Goal: Task Accomplishment & Management: Complete application form

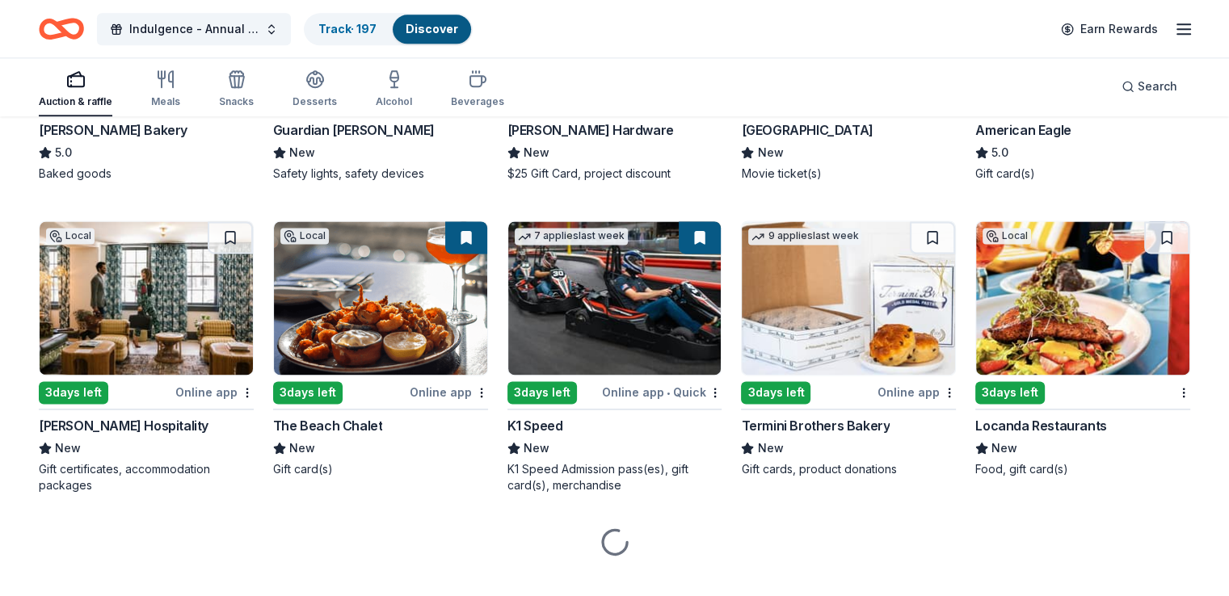
scroll to position [2253, 0]
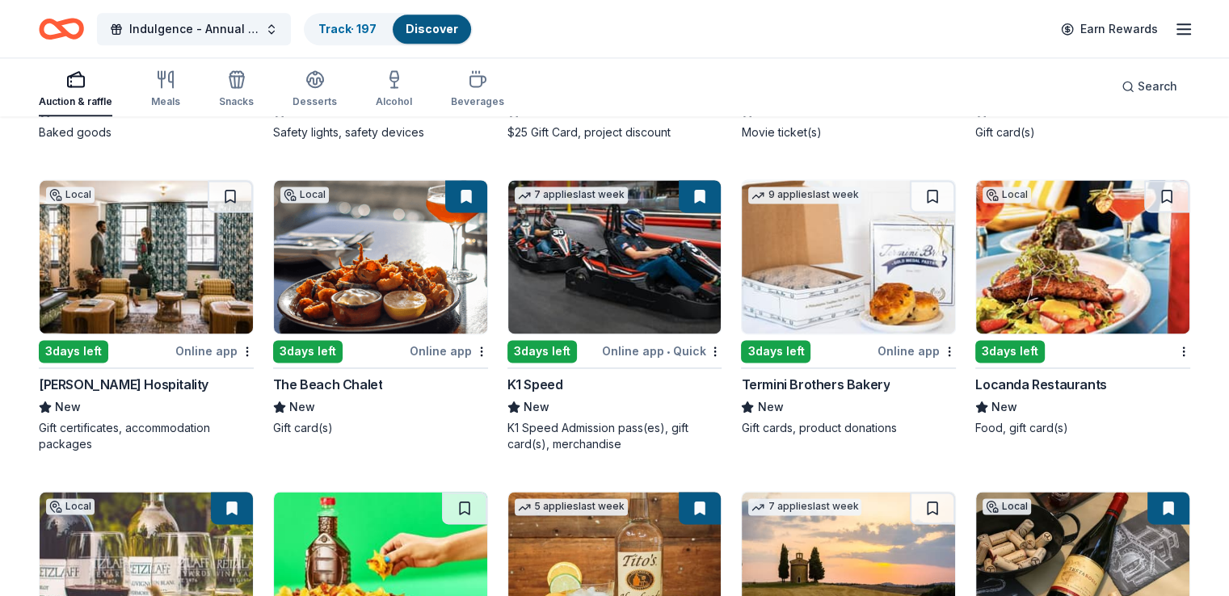
click at [187, 304] on img at bounding box center [146, 257] width 213 height 154
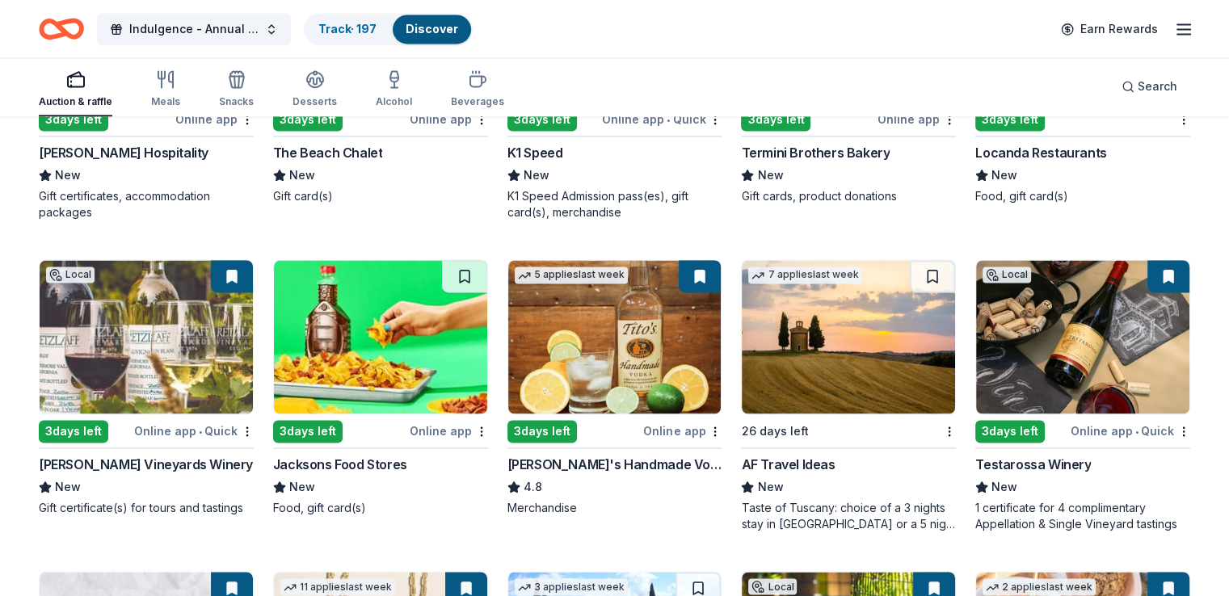
scroll to position [2495, 0]
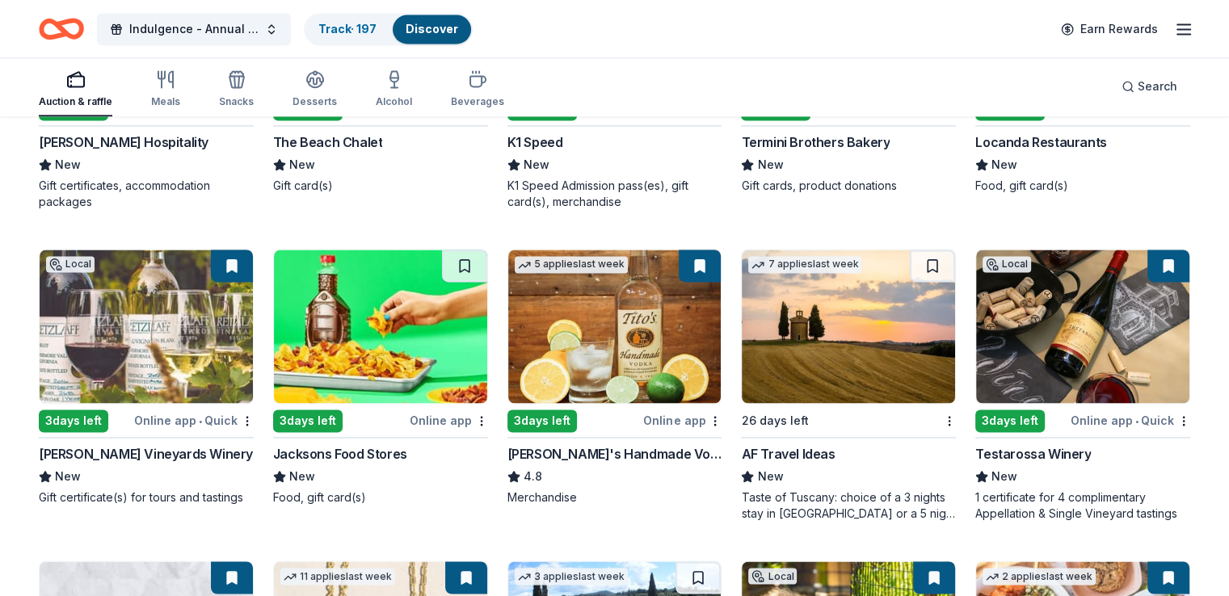
click at [659, 341] on img at bounding box center [614, 327] width 213 height 154
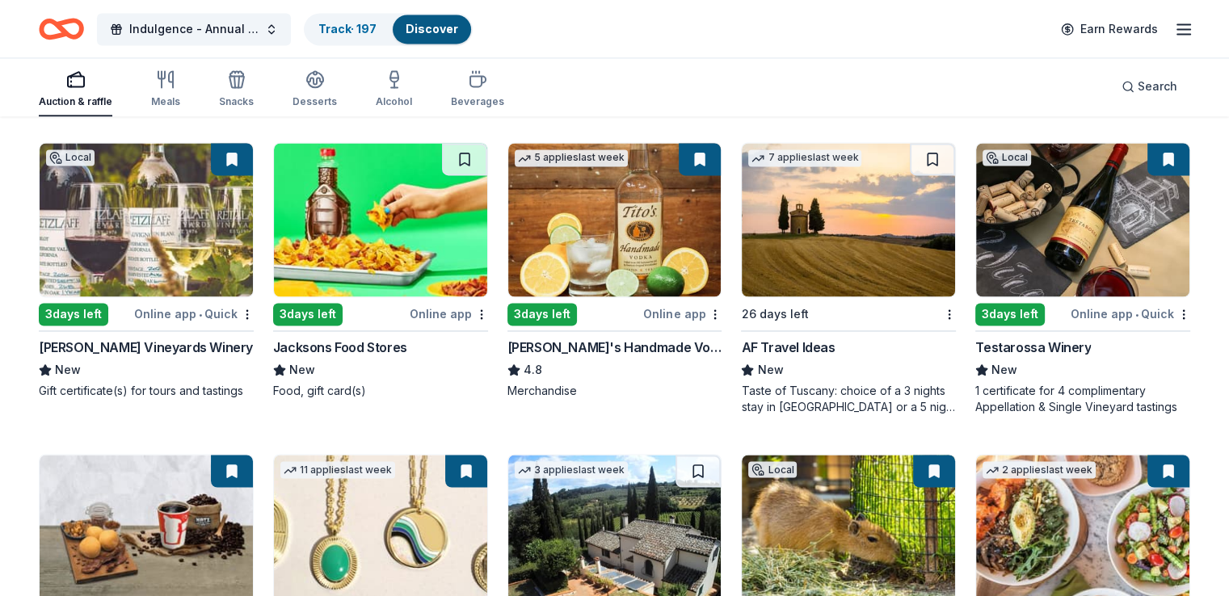
scroll to position [2576, 0]
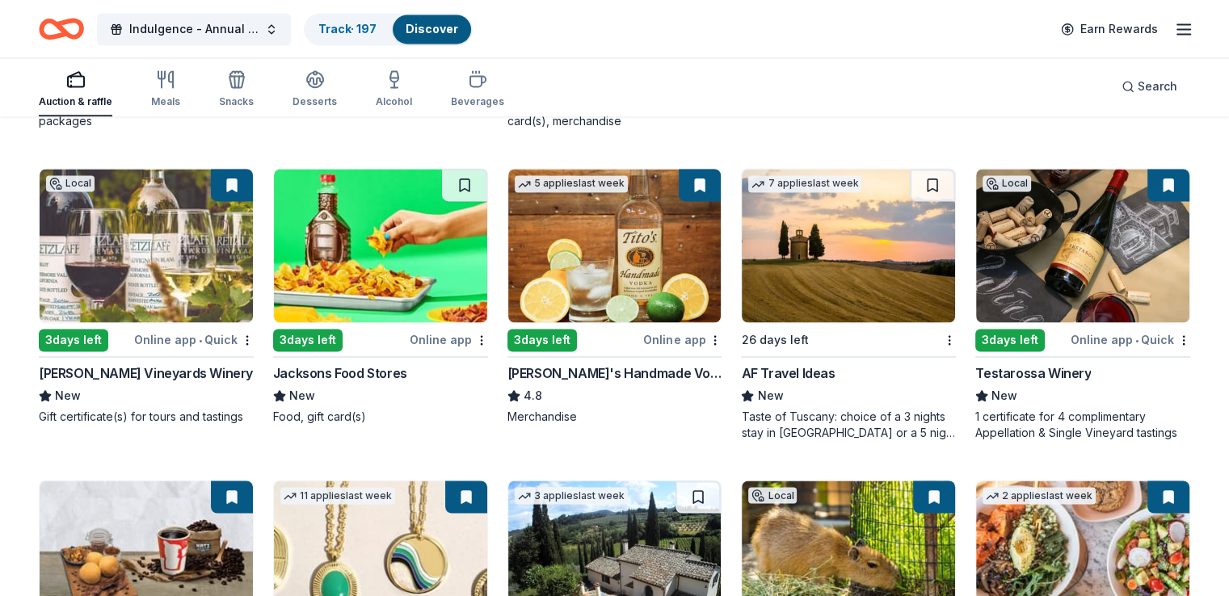
click at [1034, 232] on img at bounding box center [1082, 246] width 213 height 154
click at [1049, 231] on img at bounding box center [1082, 246] width 213 height 154
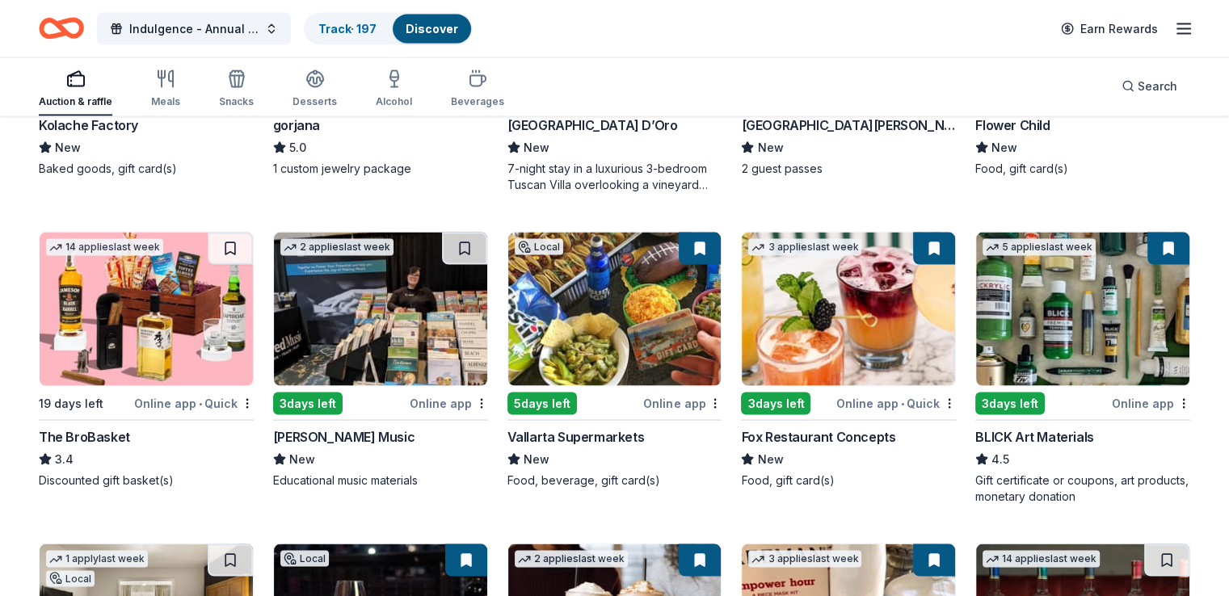
scroll to position [3142, 0]
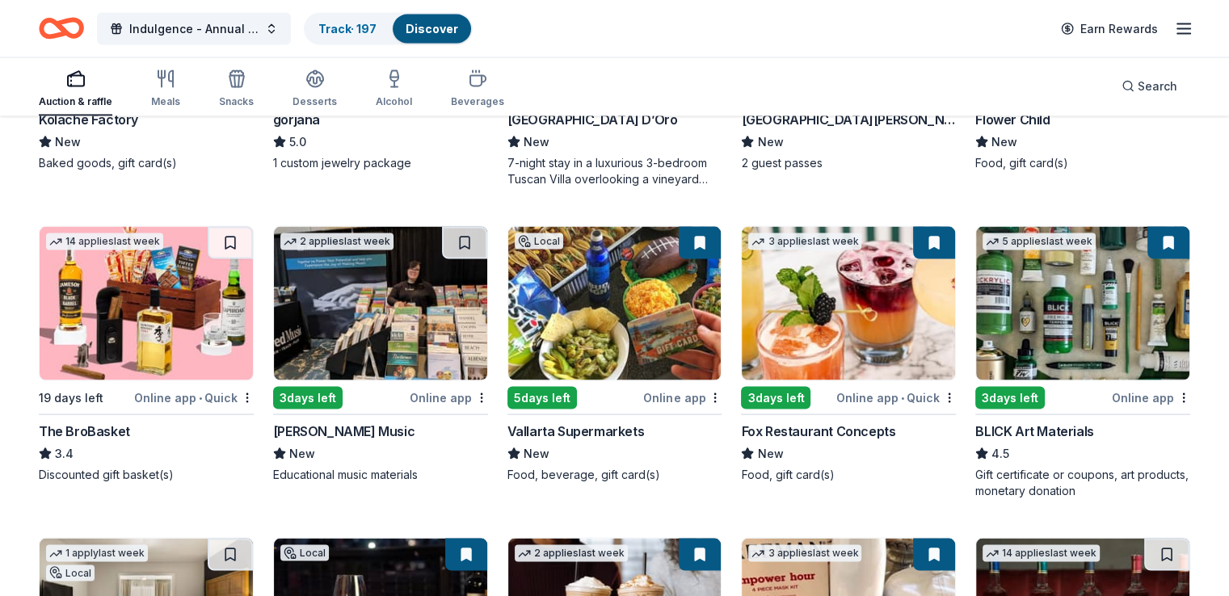
click at [179, 335] on img at bounding box center [146, 304] width 213 height 154
click at [398, 338] on img at bounding box center [380, 304] width 213 height 154
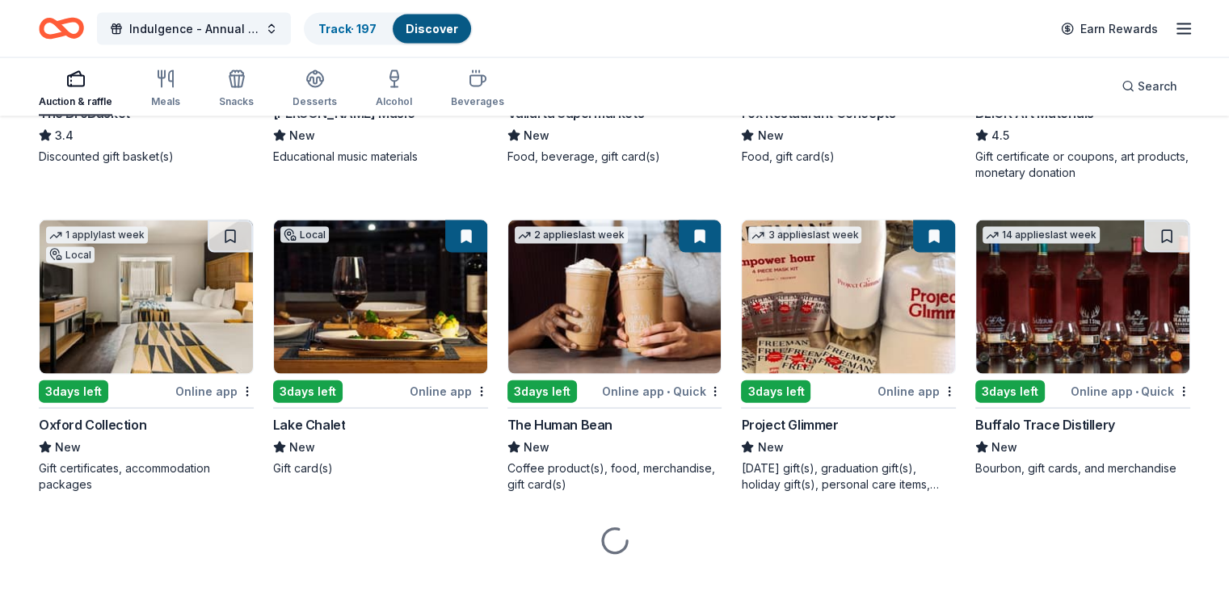
scroll to position [3465, 0]
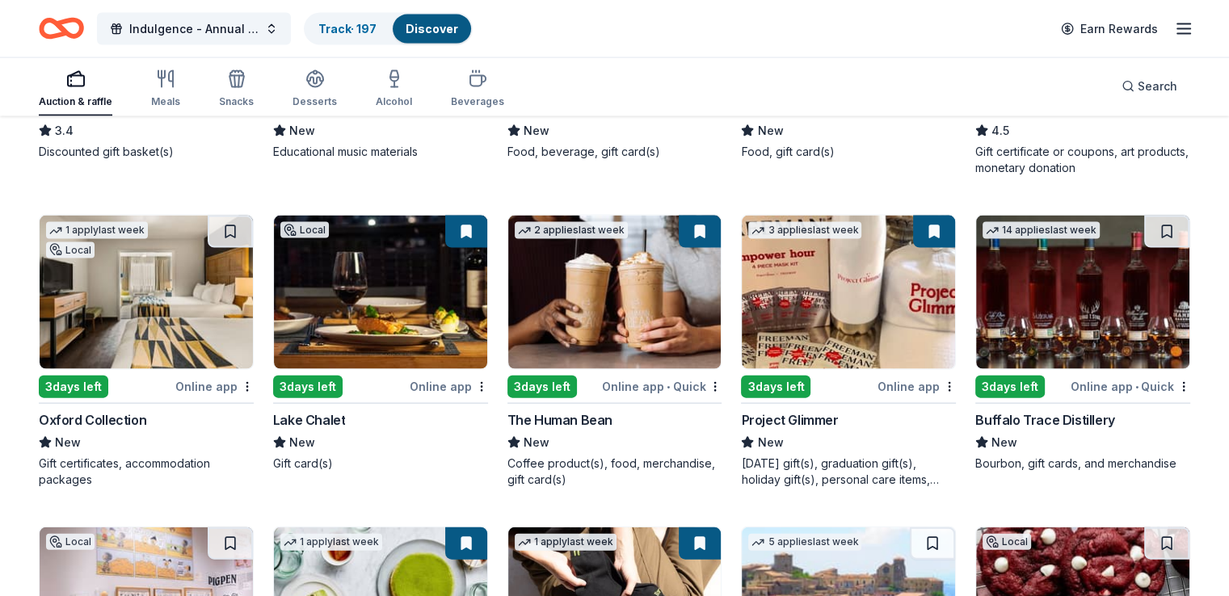
click at [1040, 327] on img at bounding box center [1082, 293] width 213 height 154
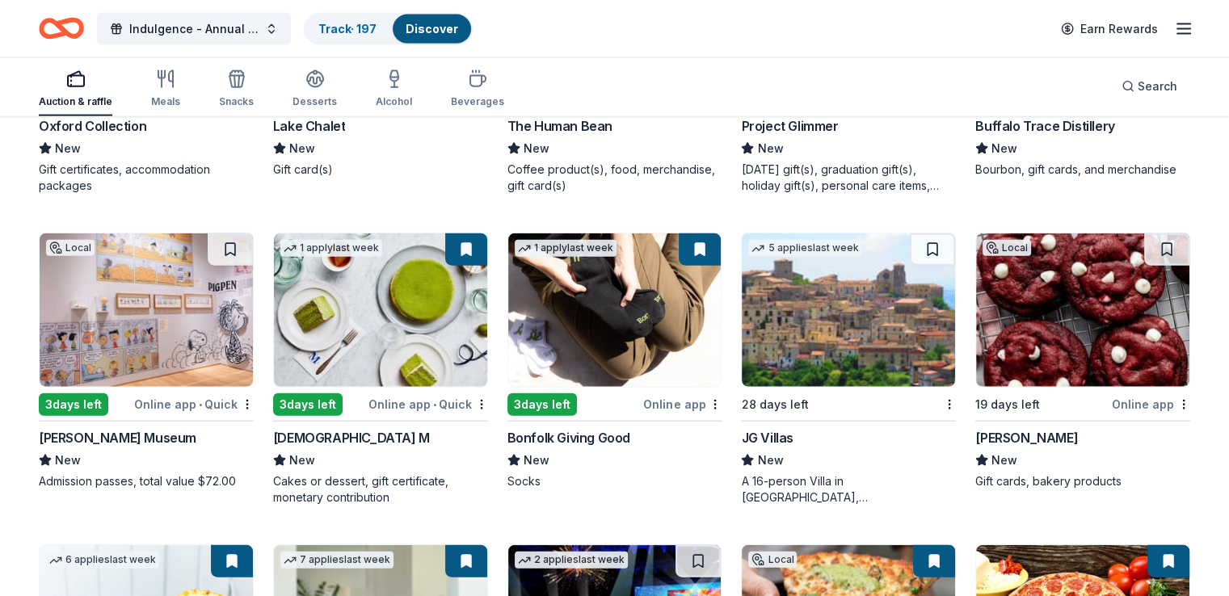
scroll to position [3788, 0]
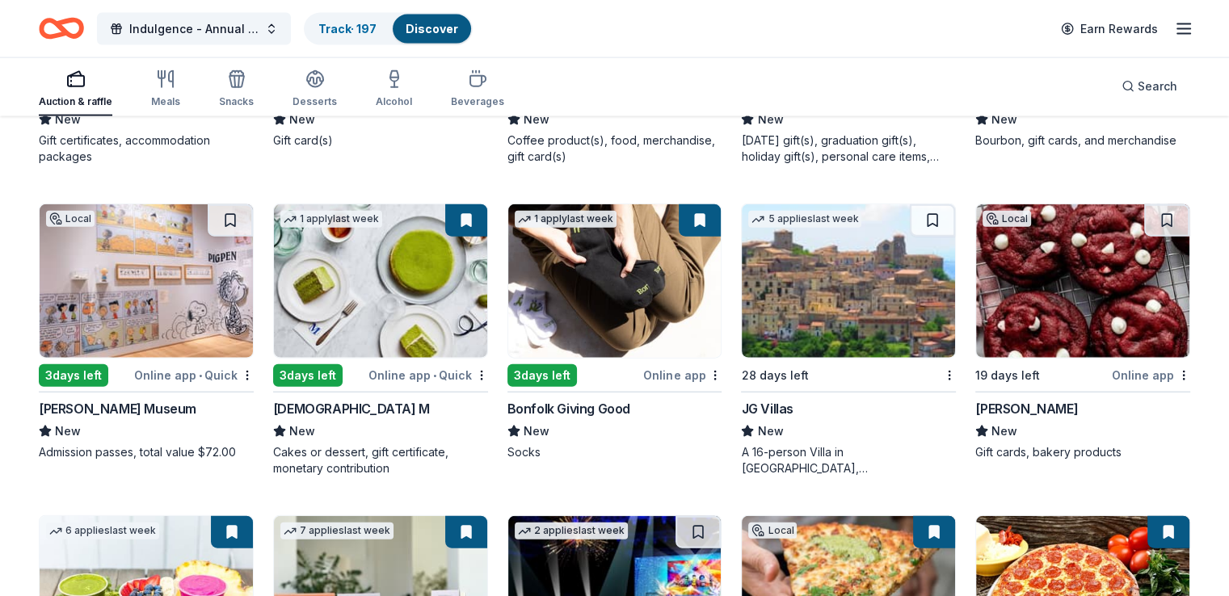
click at [611, 312] on img at bounding box center [614, 281] width 213 height 154
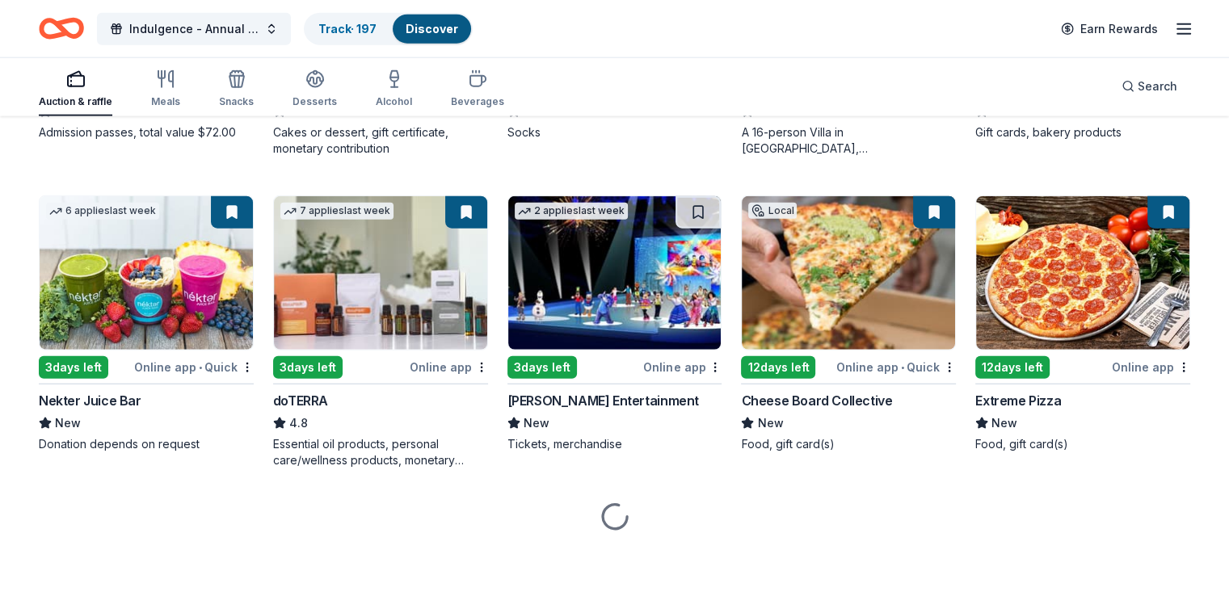
scroll to position [4111, 0]
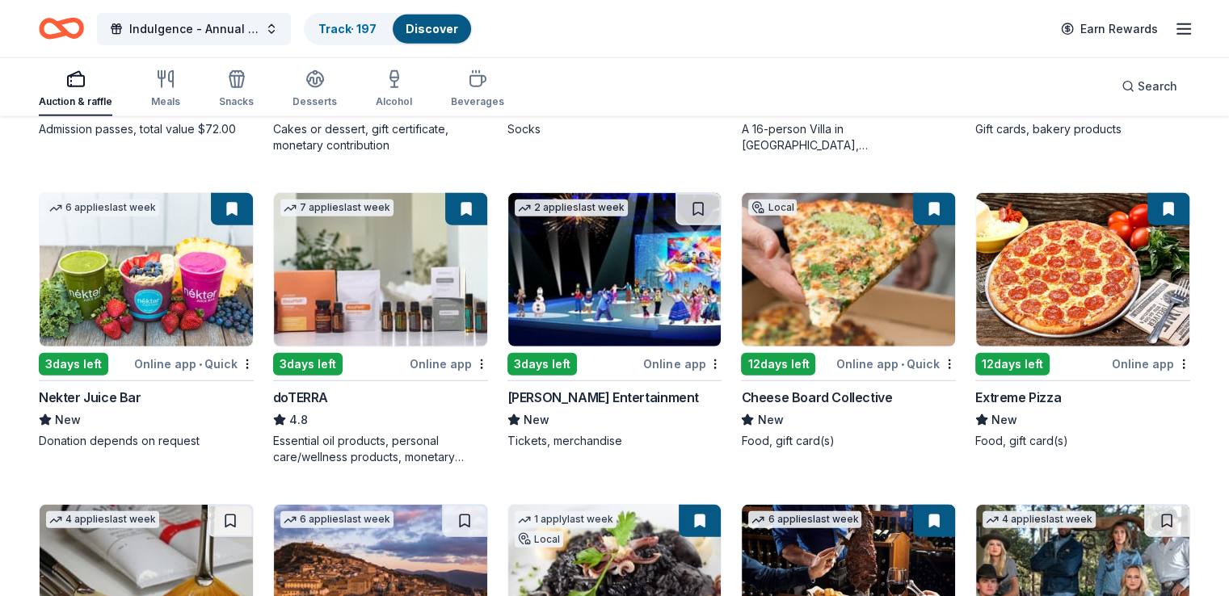
click at [396, 293] on img at bounding box center [380, 270] width 213 height 154
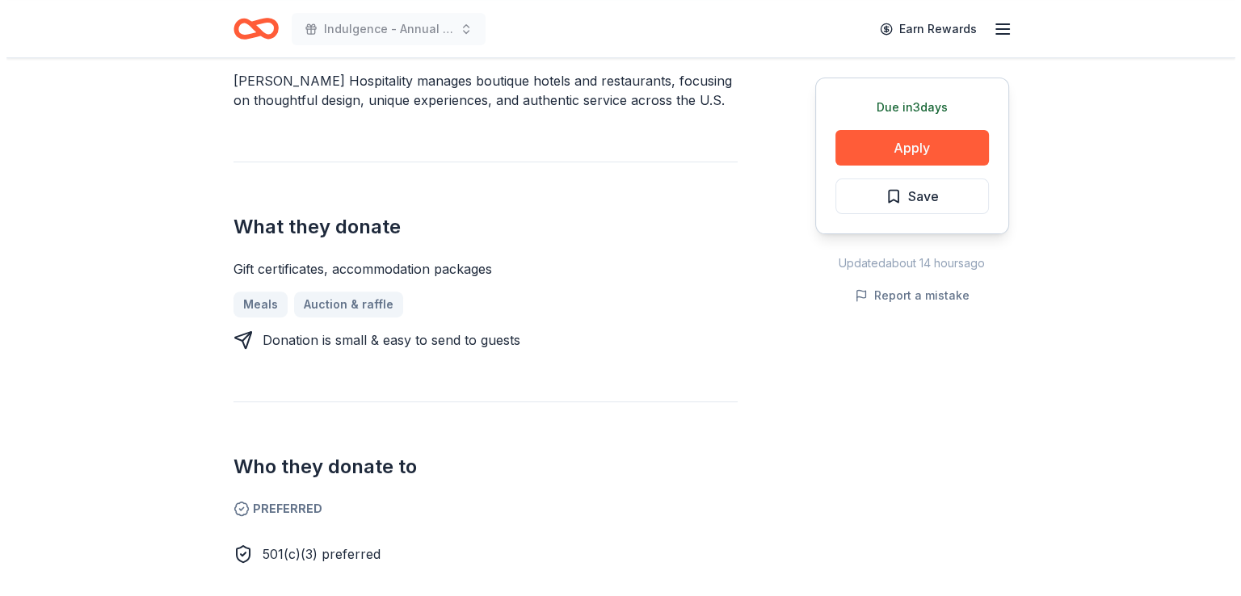
scroll to position [444, 0]
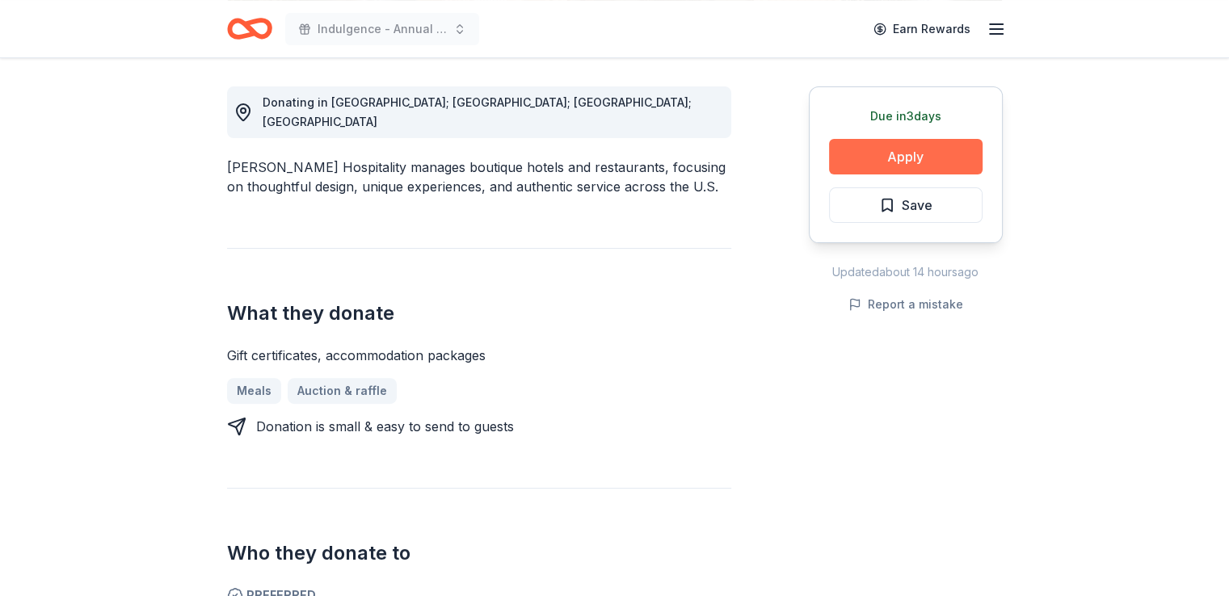
click at [902, 157] on button "Apply" at bounding box center [906, 157] width 154 height 36
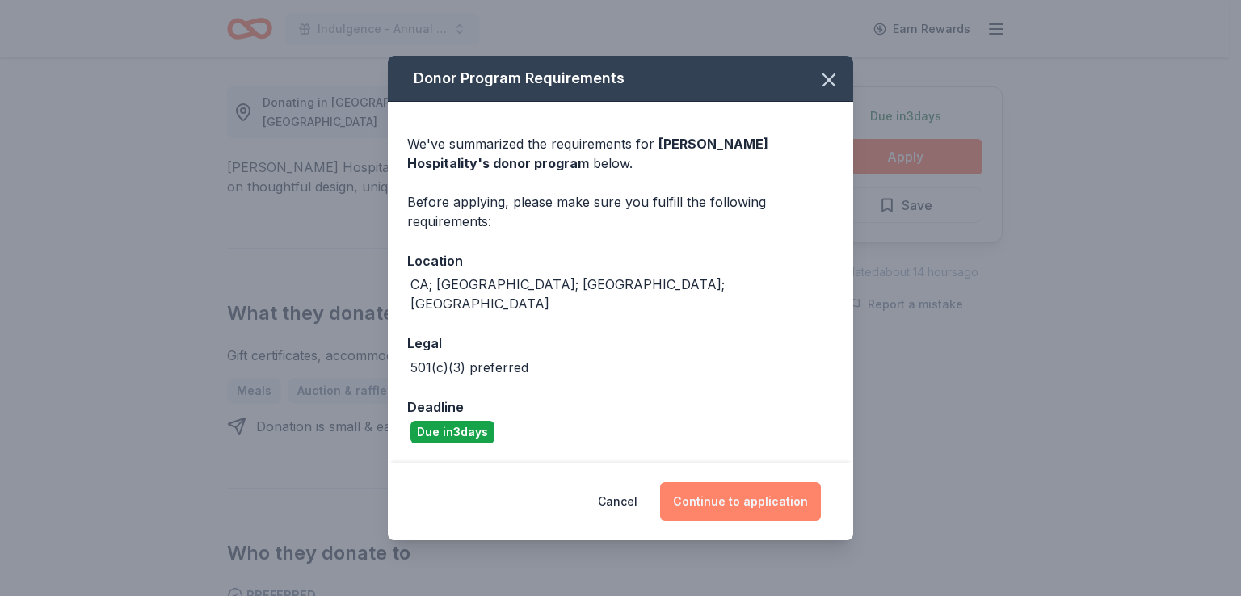
click at [734, 486] on button "Continue to application" at bounding box center [740, 501] width 161 height 39
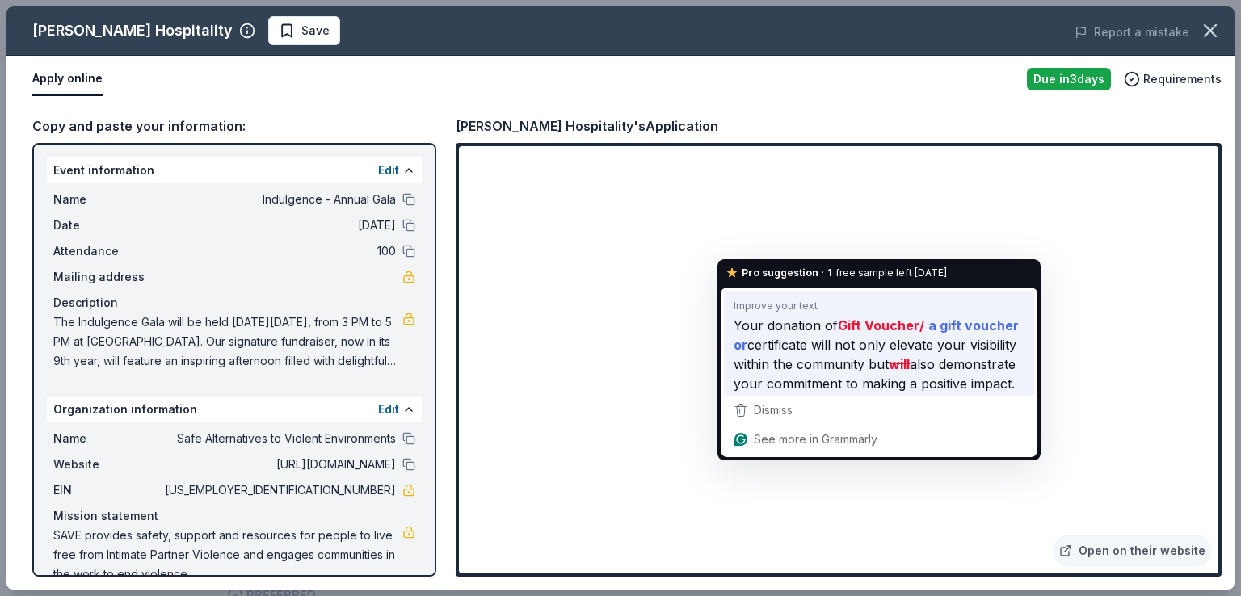
click at [779, 360] on span "certificate will not only elevate your visibility within the community but" at bounding box center [875, 355] width 283 height 40
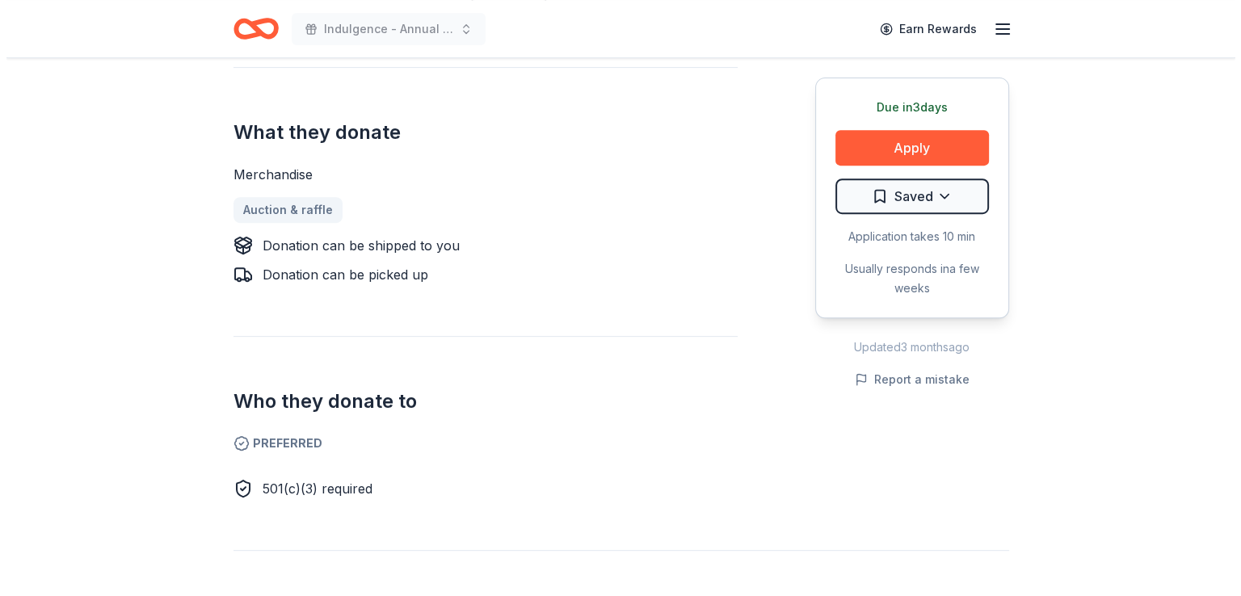
scroll to position [646, 0]
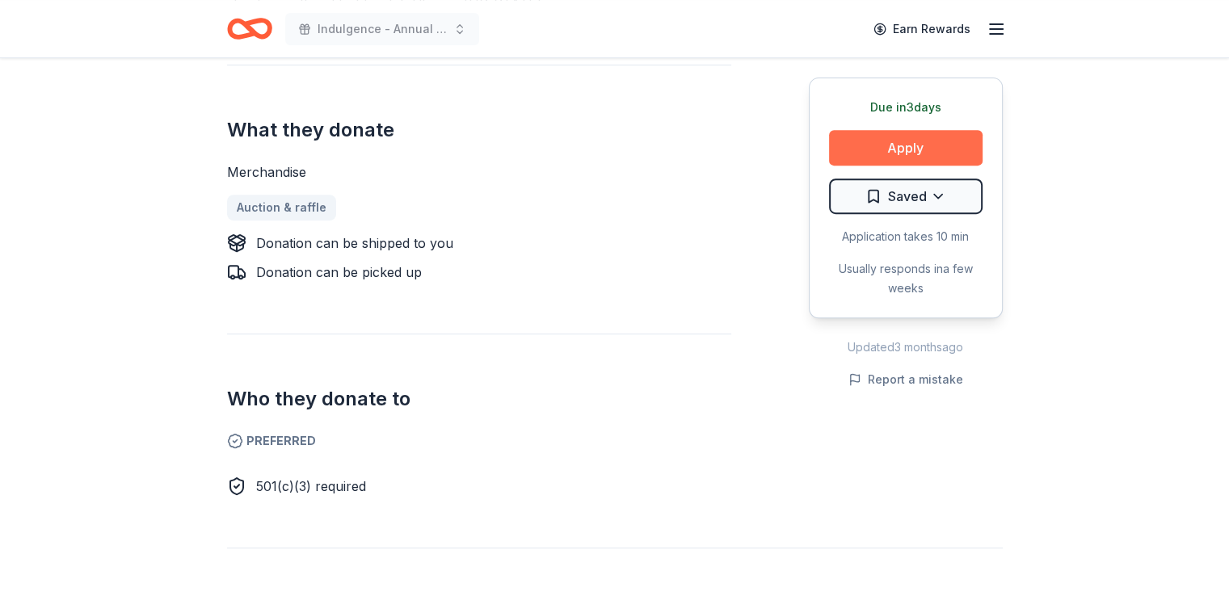
click at [940, 145] on button "Apply" at bounding box center [906, 148] width 154 height 36
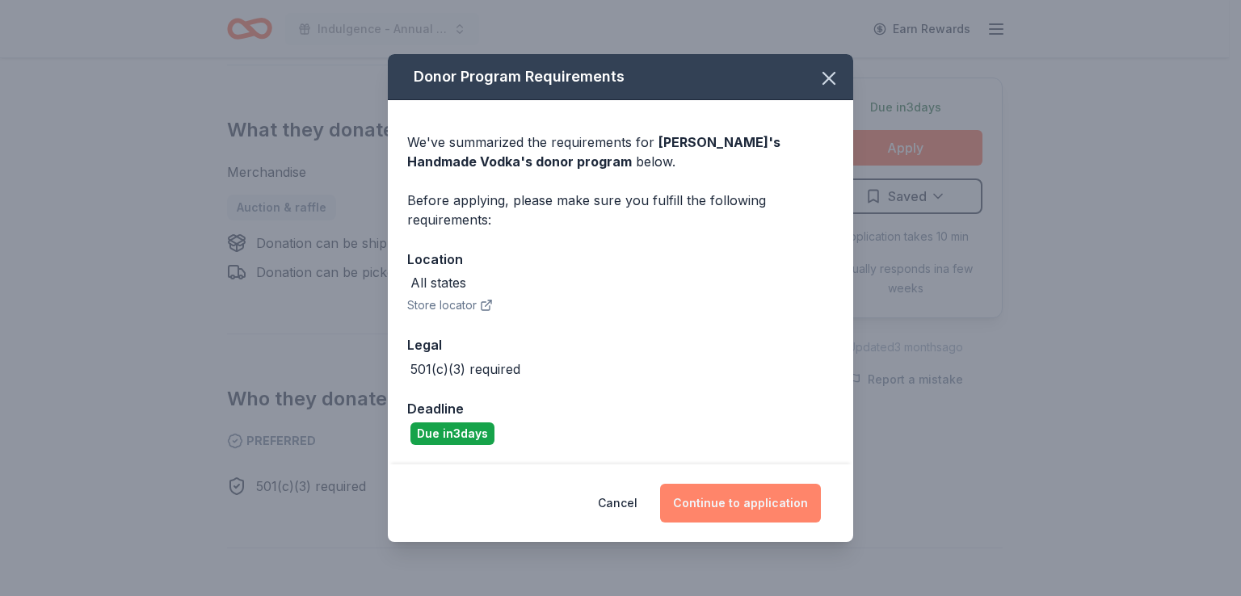
click at [744, 494] on button "Continue to application" at bounding box center [740, 503] width 161 height 39
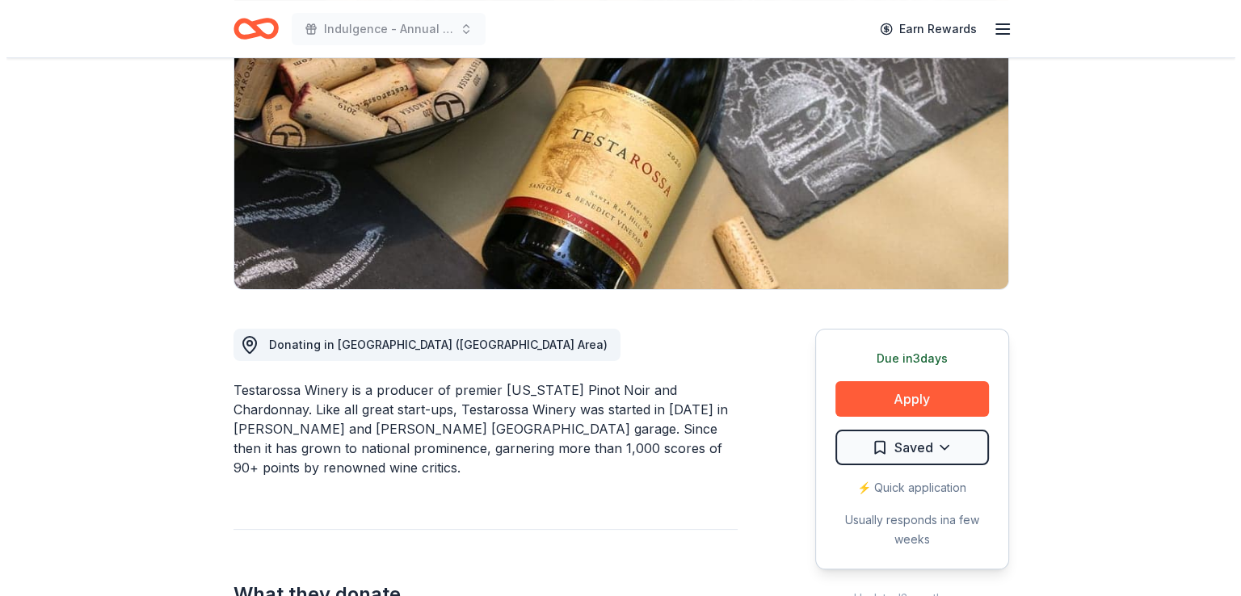
scroll to position [242, 0]
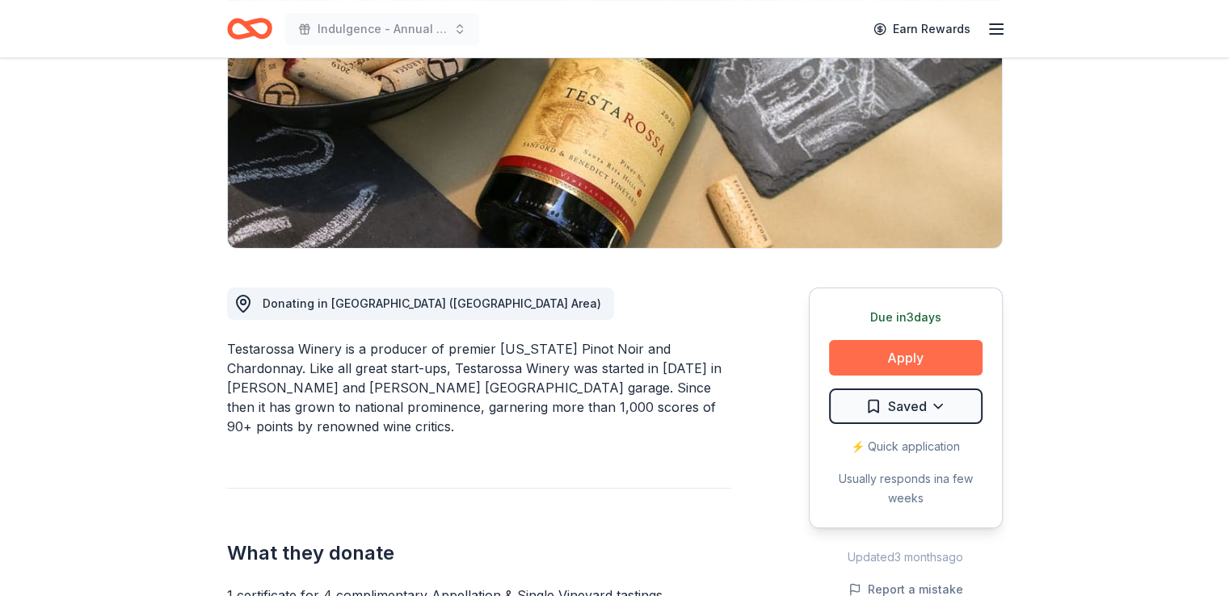
click at [882, 352] on button "Apply" at bounding box center [906, 358] width 154 height 36
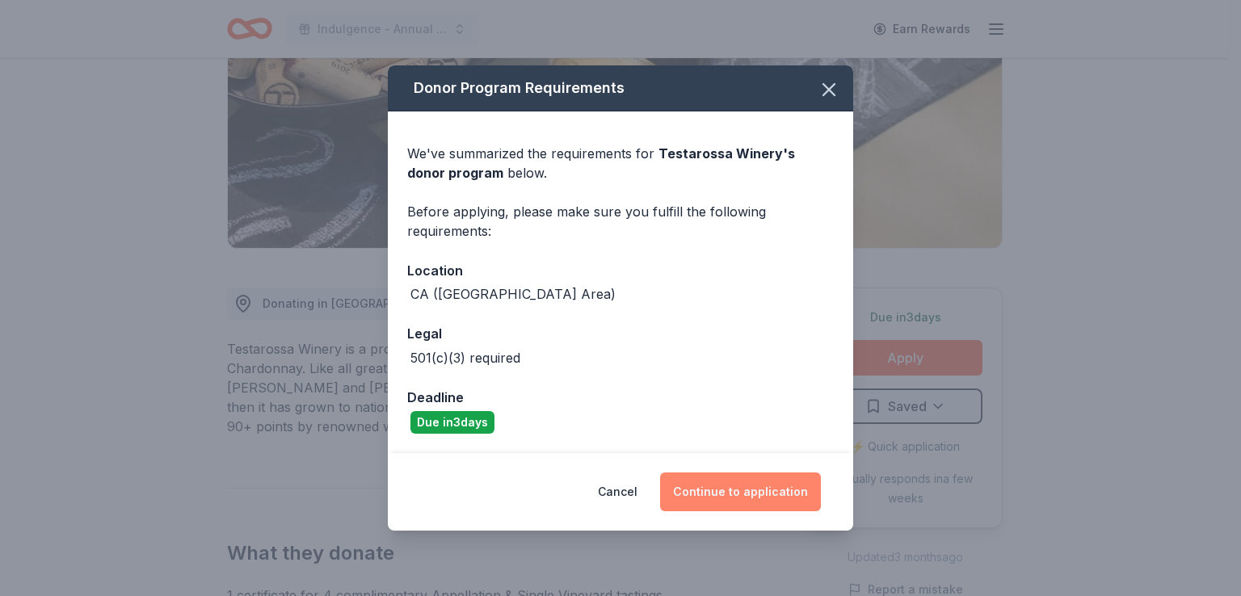
click at [711, 484] on button "Continue to application" at bounding box center [740, 492] width 161 height 39
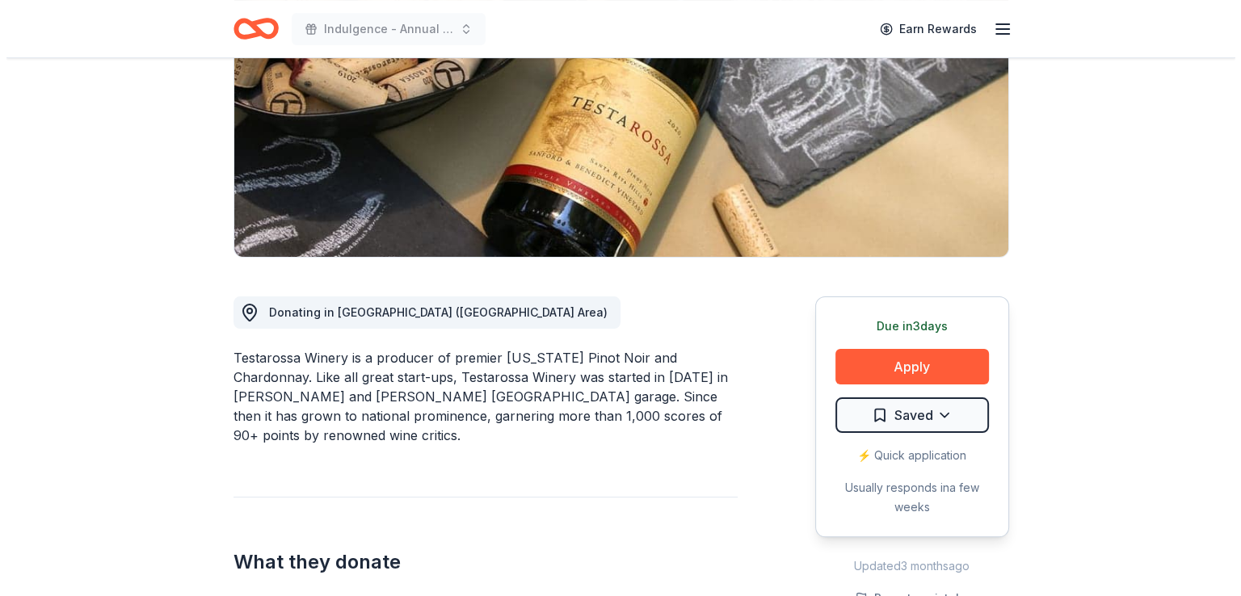
scroll to position [242, 0]
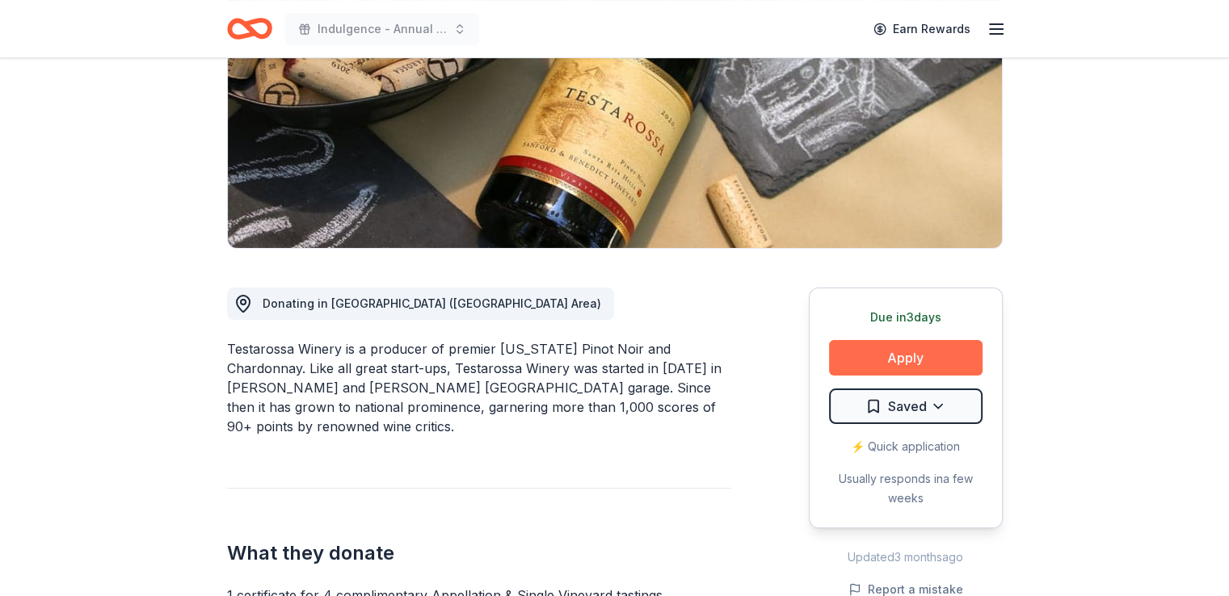
click at [897, 350] on button "Apply" at bounding box center [906, 358] width 154 height 36
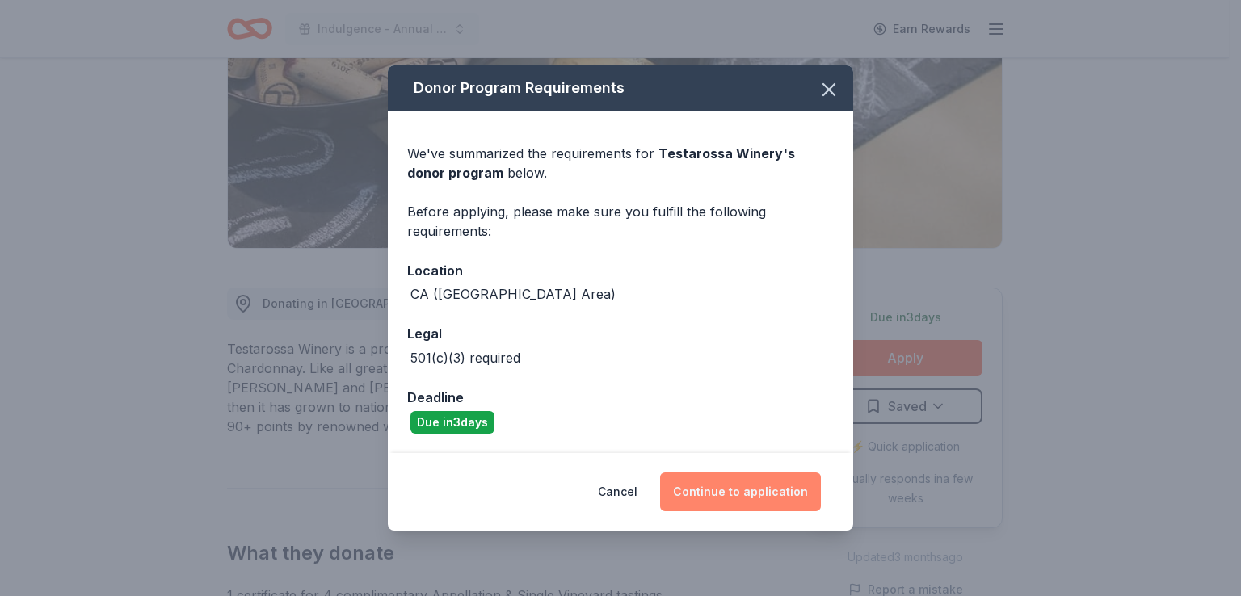
click at [718, 493] on button "Continue to application" at bounding box center [740, 492] width 161 height 39
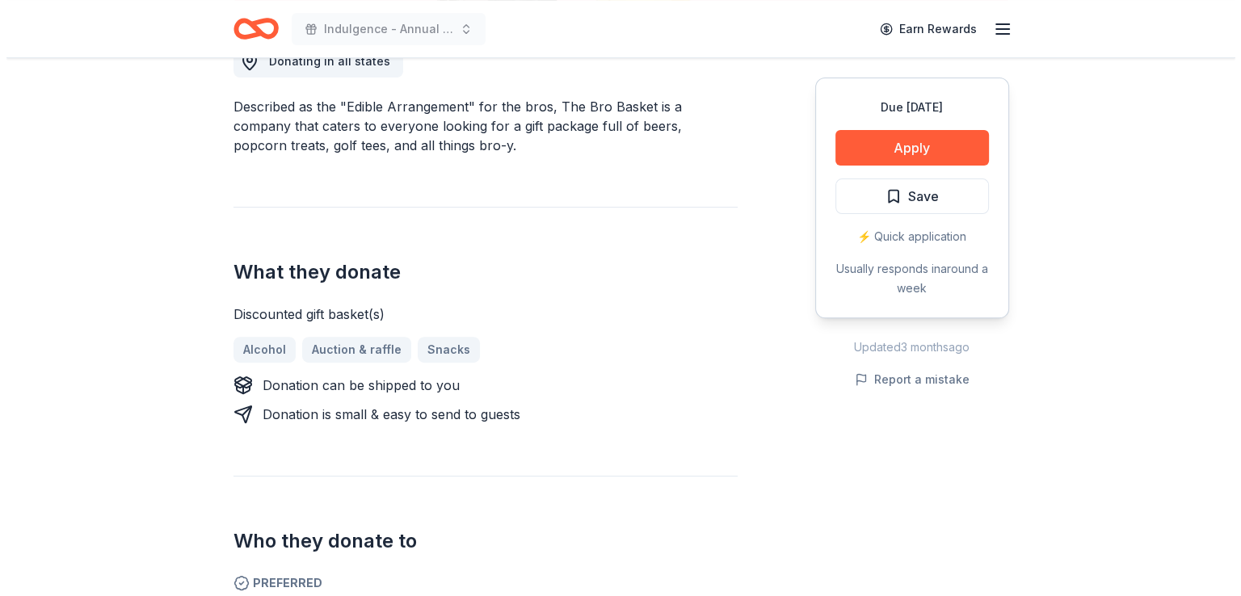
scroll to position [404, 0]
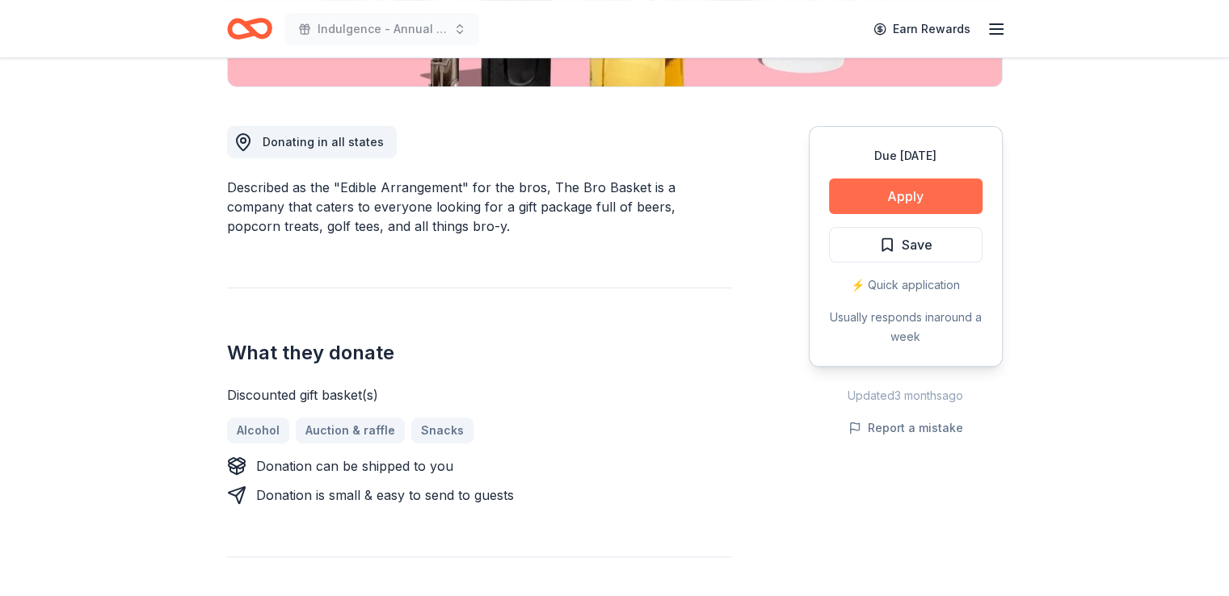
click at [914, 192] on button "Apply" at bounding box center [906, 197] width 154 height 36
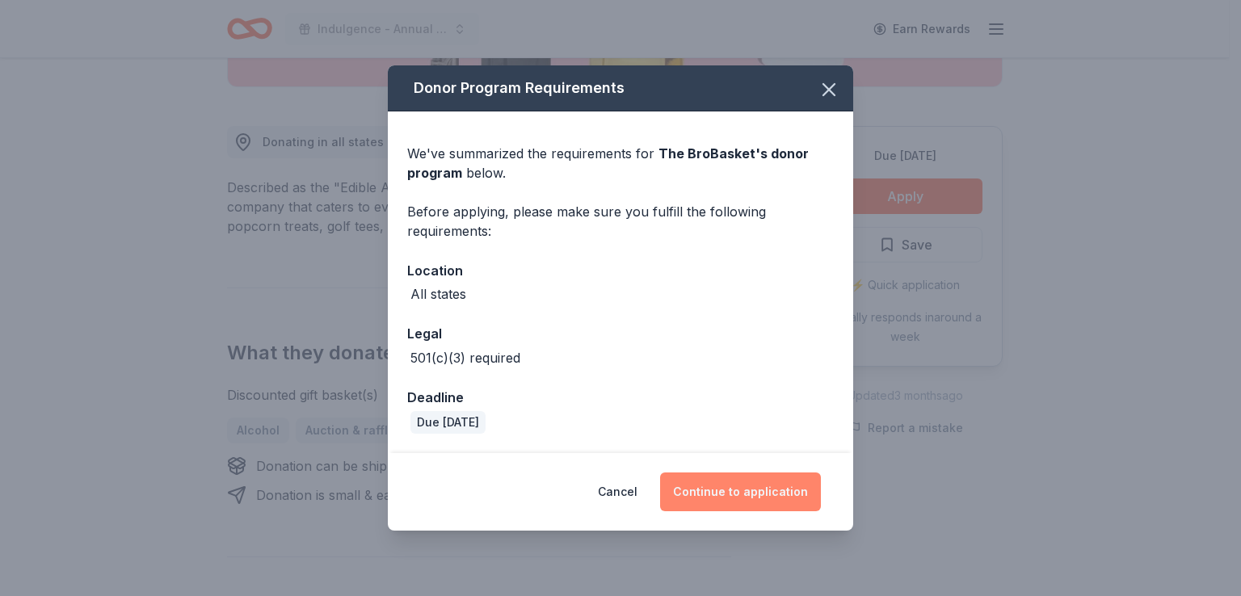
click at [750, 496] on button "Continue to application" at bounding box center [740, 492] width 161 height 39
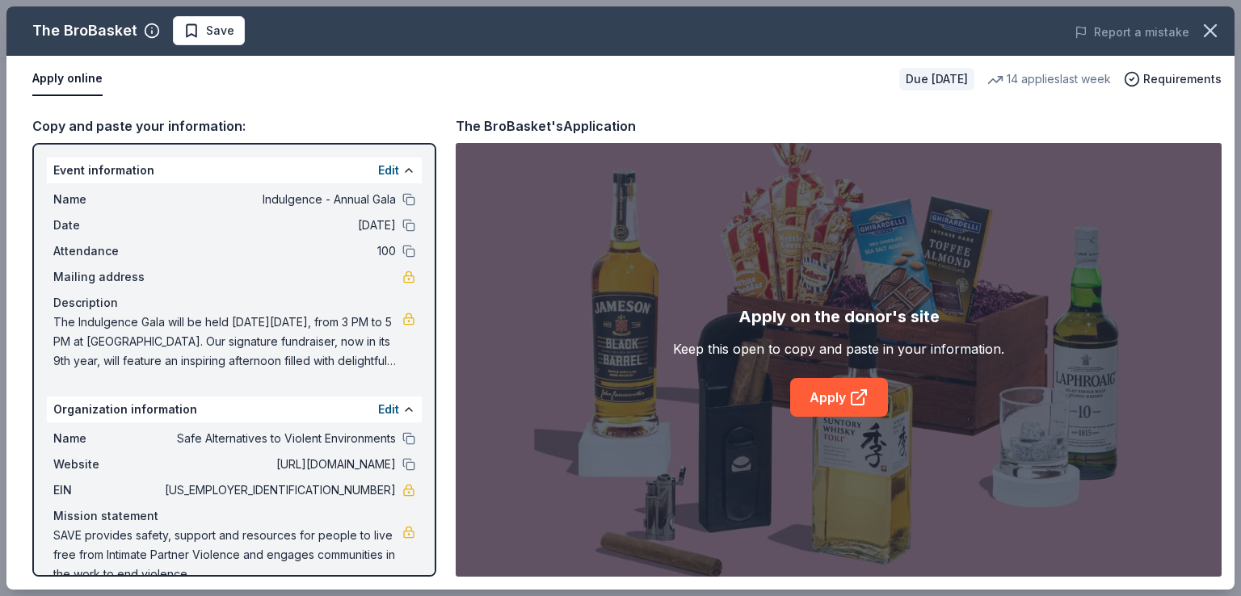
click at [831, 424] on div "Apply on the donor's site Keep this open to copy and paste in your information.…" at bounding box center [839, 360] width 766 height 434
click at [857, 399] on icon at bounding box center [858, 397] width 19 height 19
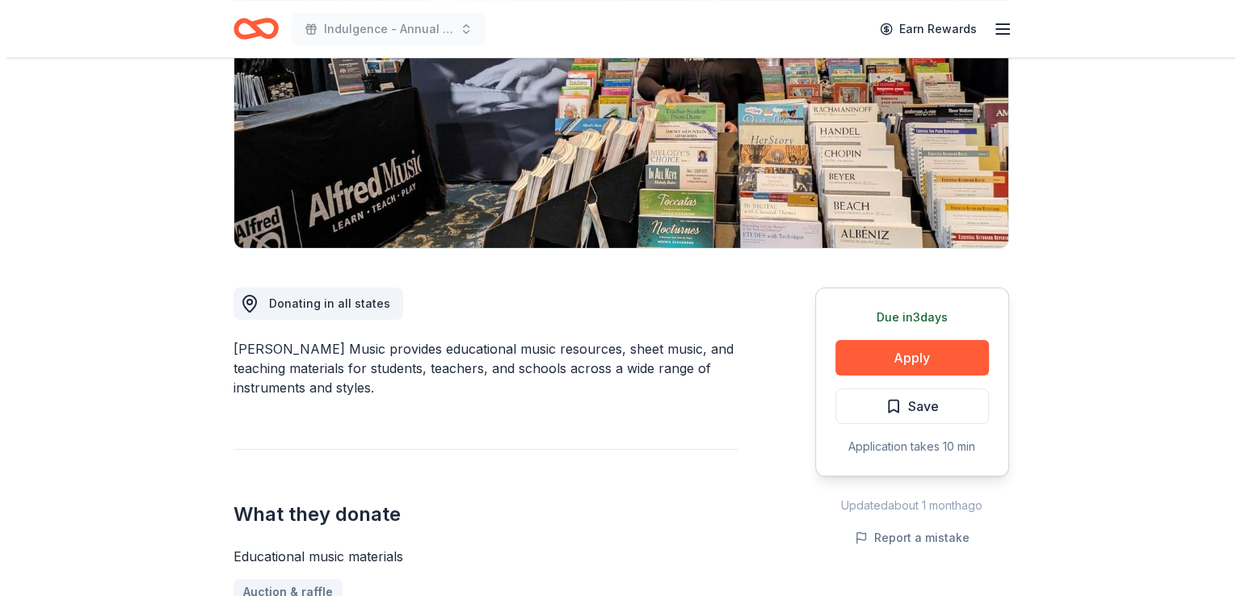
scroll to position [323, 0]
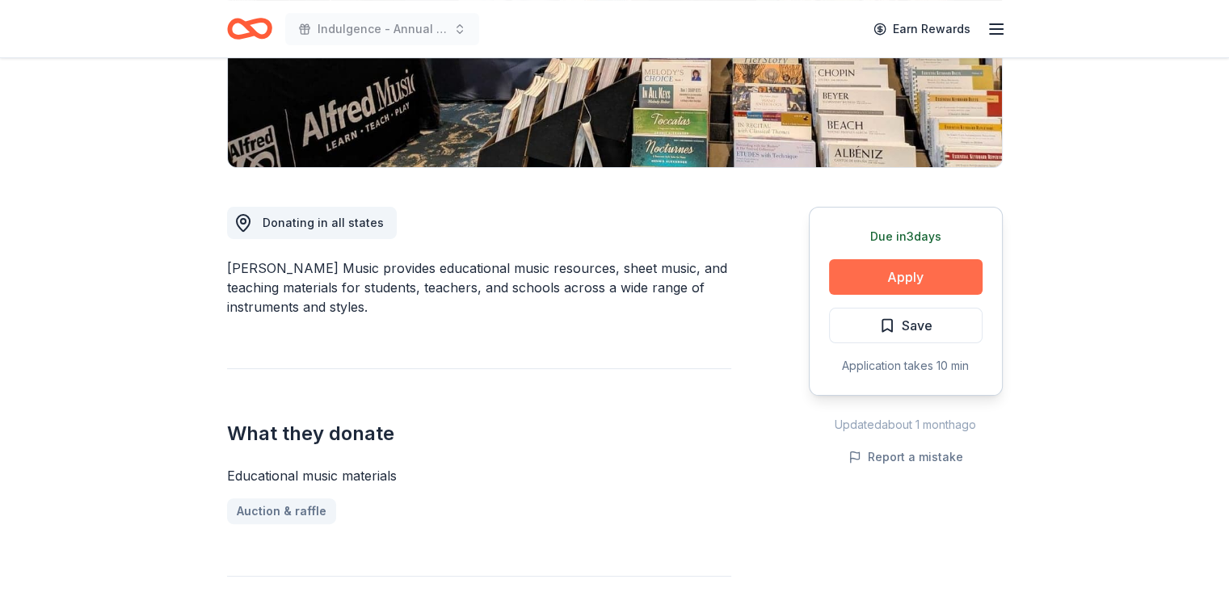
click at [932, 272] on button "Apply" at bounding box center [906, 277] width 154 height 36
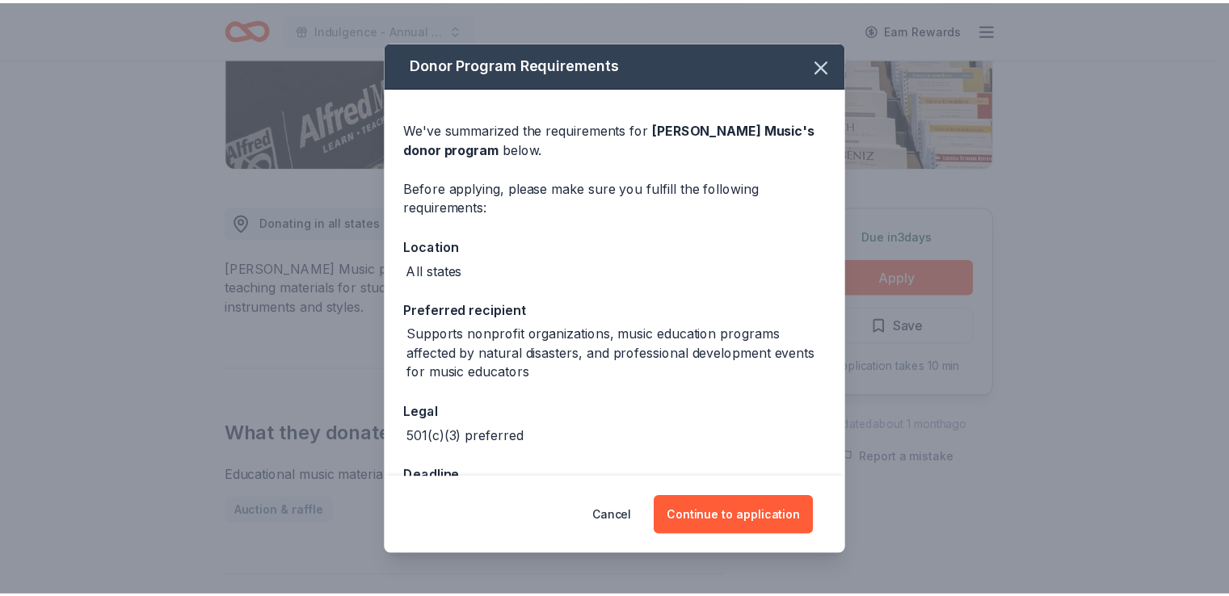
scroll to position [54, 0]
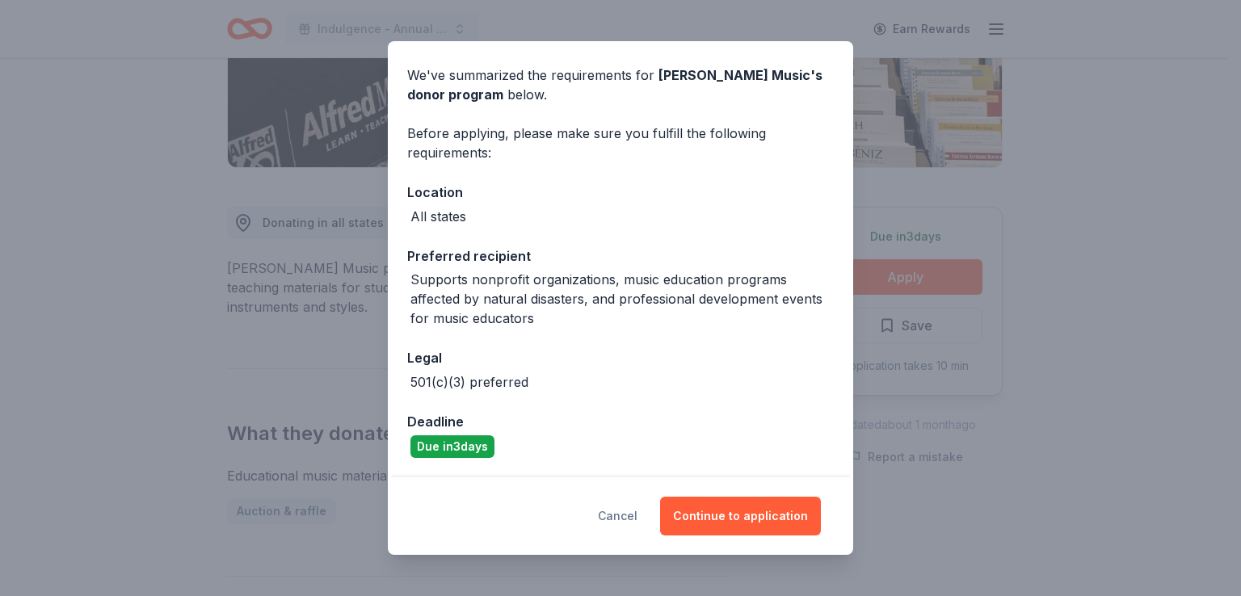
click at [634, 500] on button "Cancel" at bounding box center [618, 516] width 40 height 39
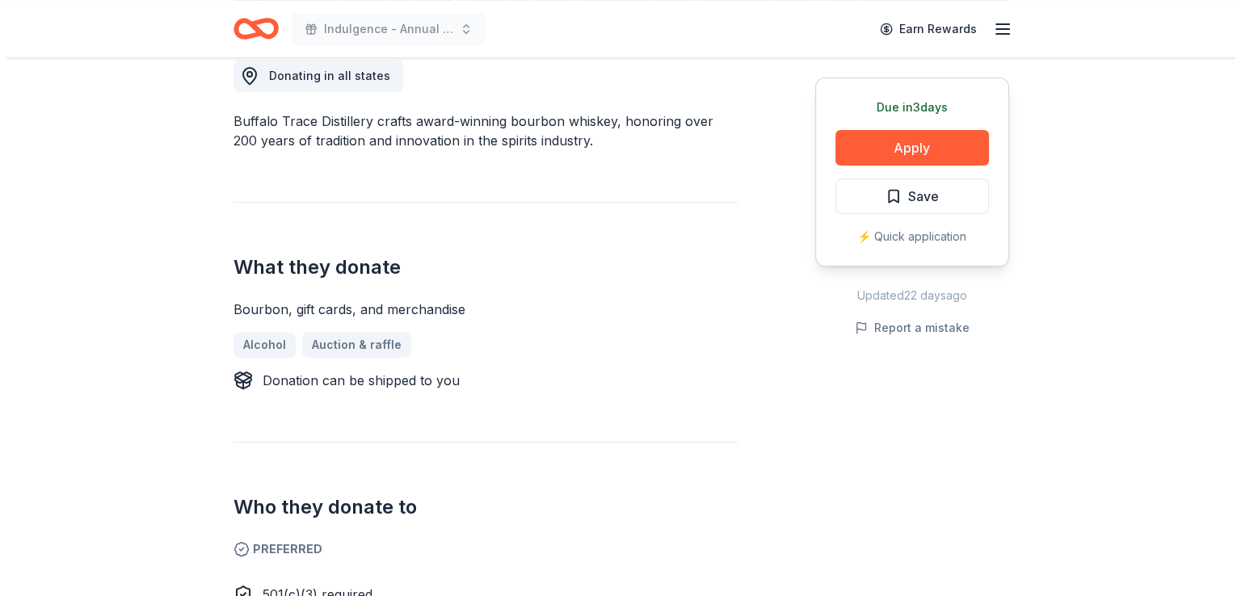
scroll to position [485, 0]
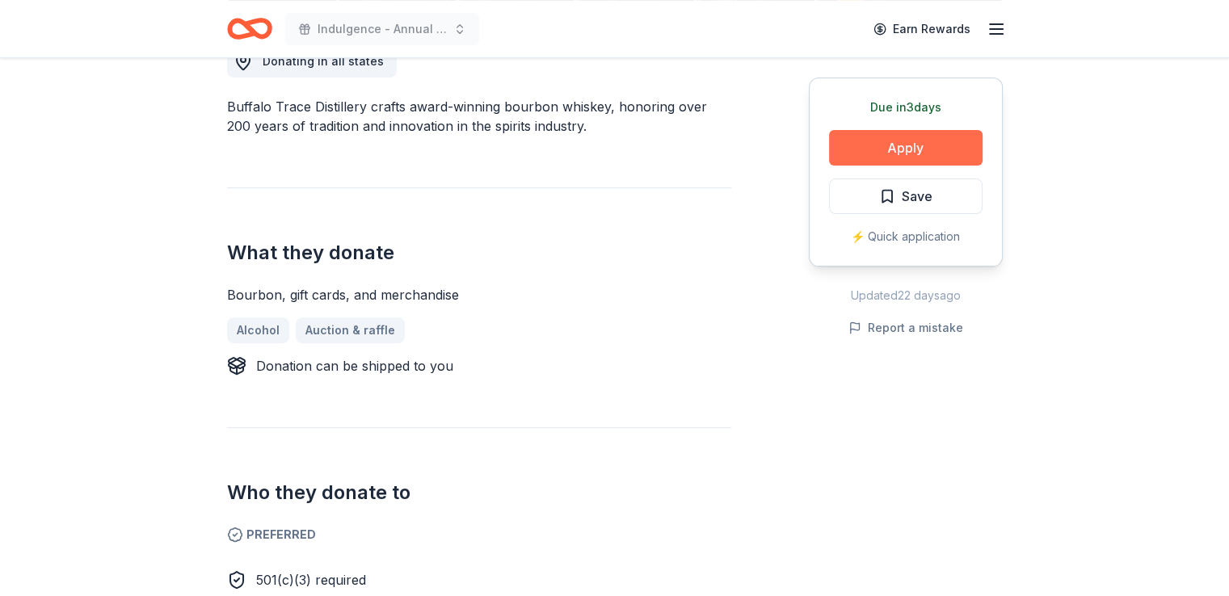
click at [925, 140] on button "Apply" at bounding box center [906, 148] width 154 height 36
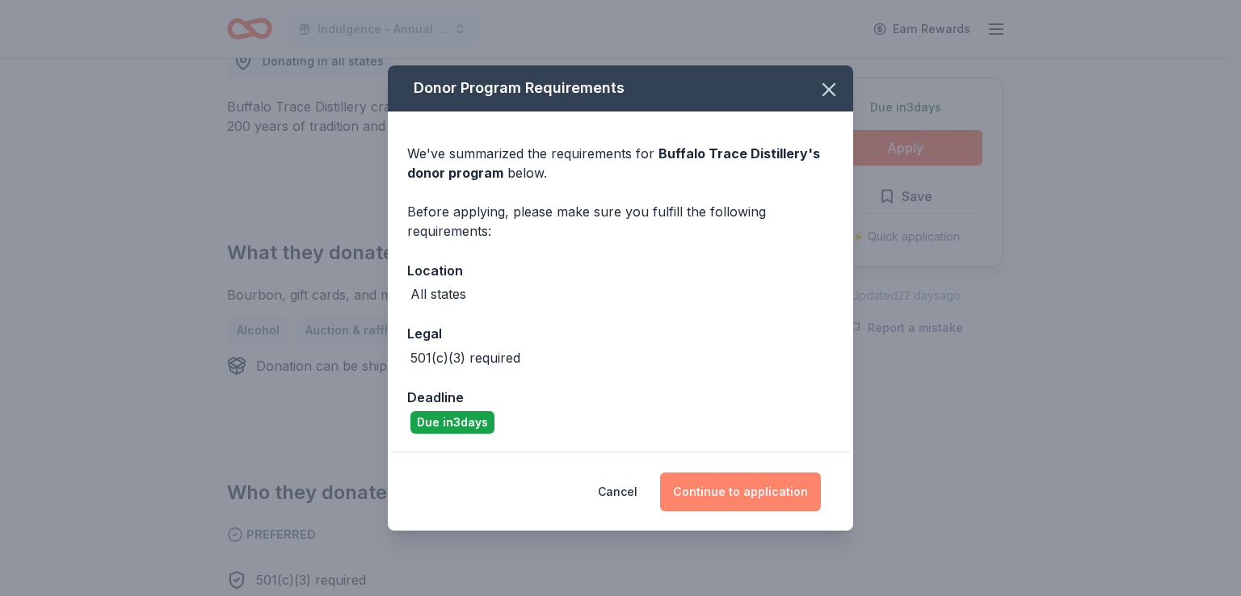
click at [769, 486] on button "Continue to application" at bounding box center [740, 492] width 161 height 39
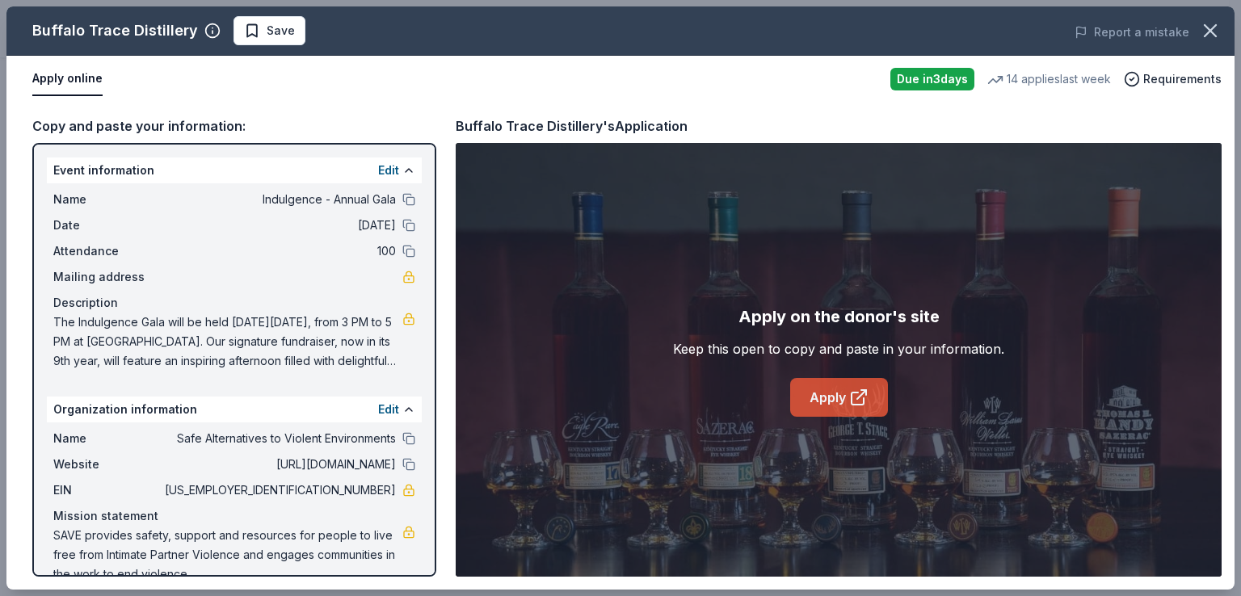
click at [844, 411] on link "Apply" at bounding box center [839, 397] width 98 height 39
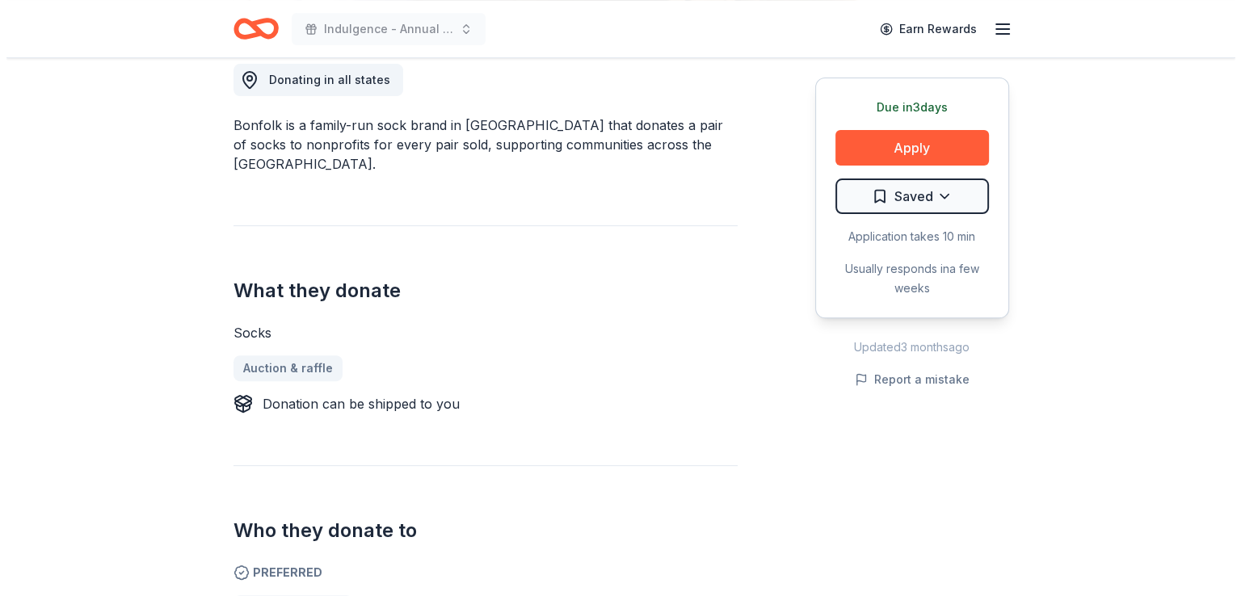
scroll to position [485, 0]
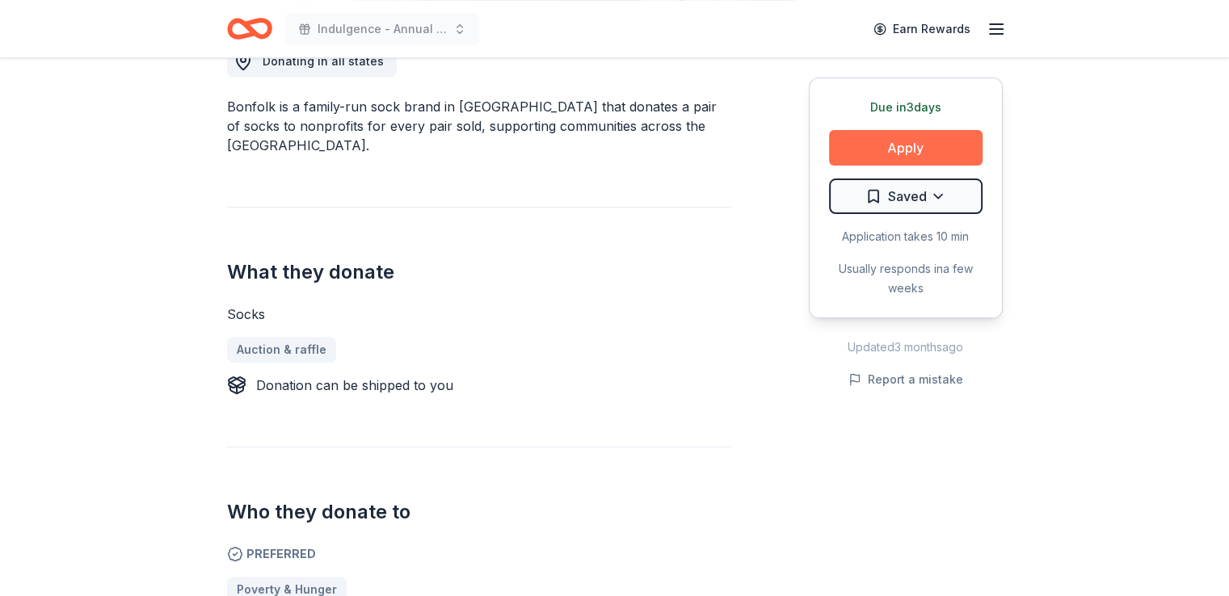
click at [886, 147] on button "Apply" at bounding box center [906, 148] width 154 height 36
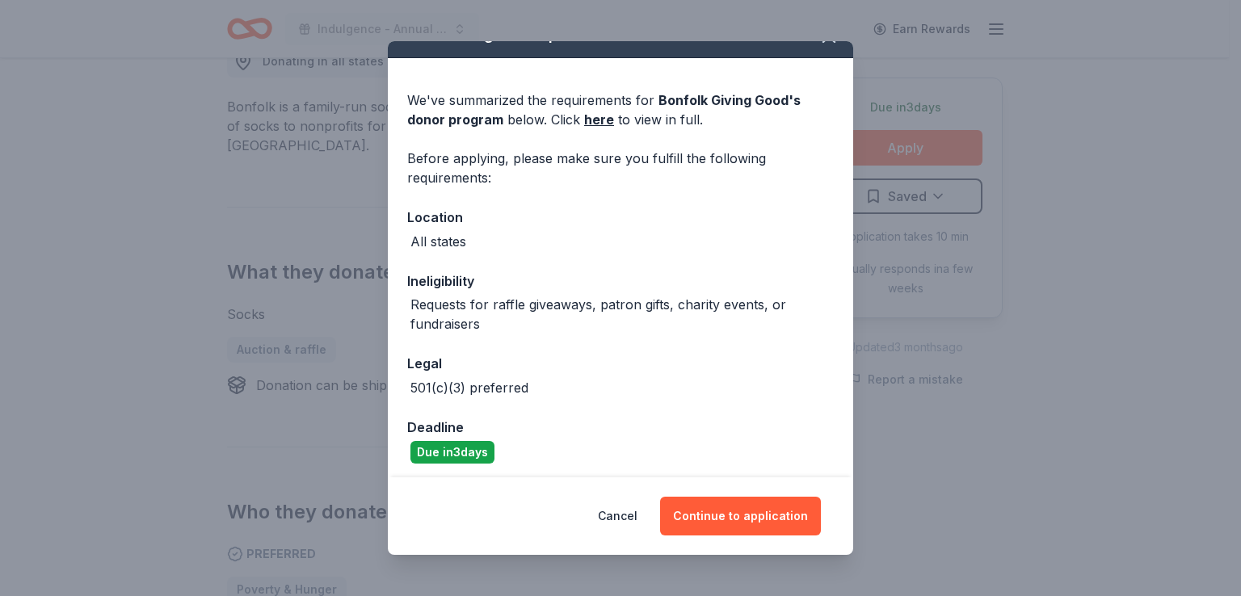
scroll to position [35, 0]
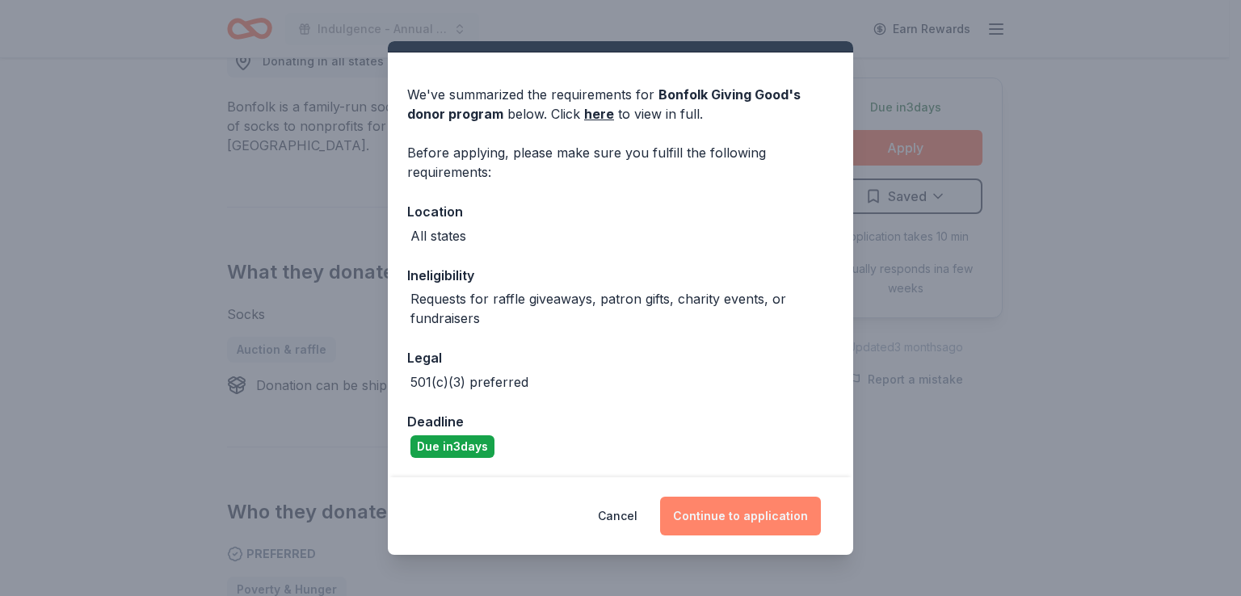
click at [750, 515] on button "Continue to application" at bounding box center [740, 516] width 161 height 39
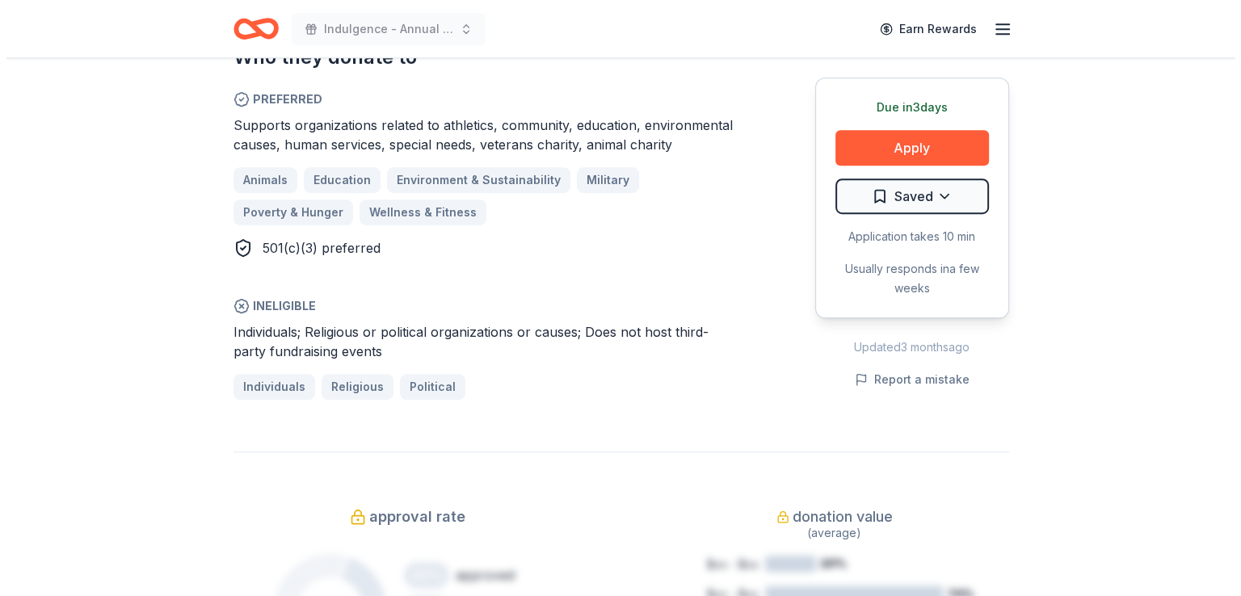
scroll to position [970, 0]
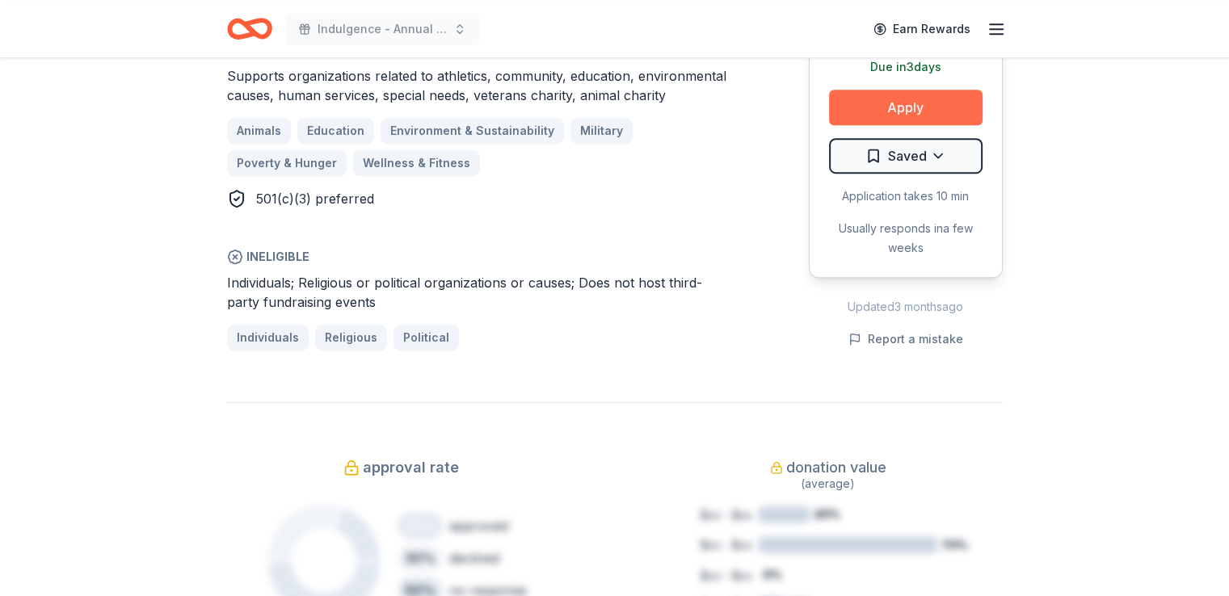
click at [924, 103] on button "Apply" at bounding box center [906, 108] width 154 height 36
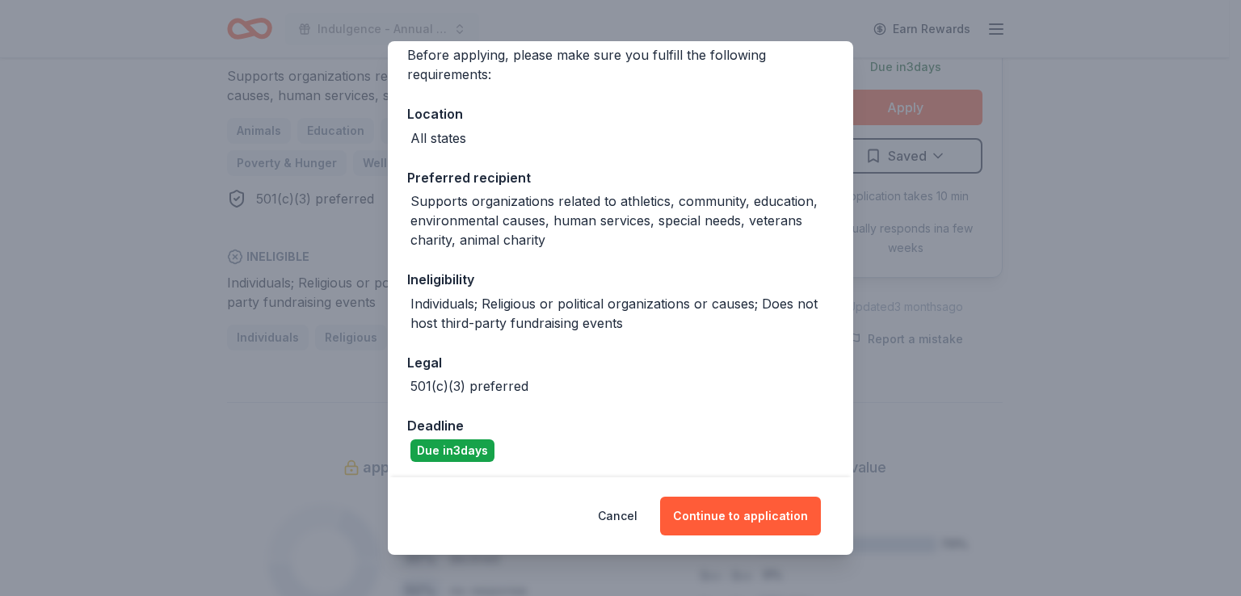
scroll to position [137, 0]
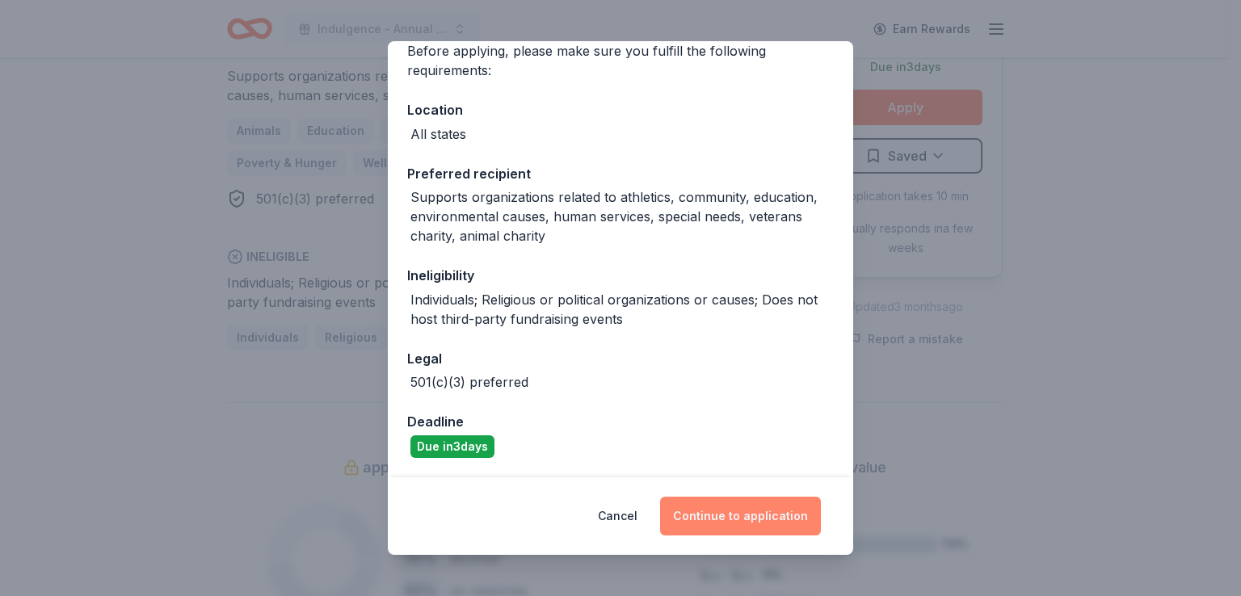
click at [732, 508] on button "Continue to application" at bounding box center [740, 516] width 161 height 39
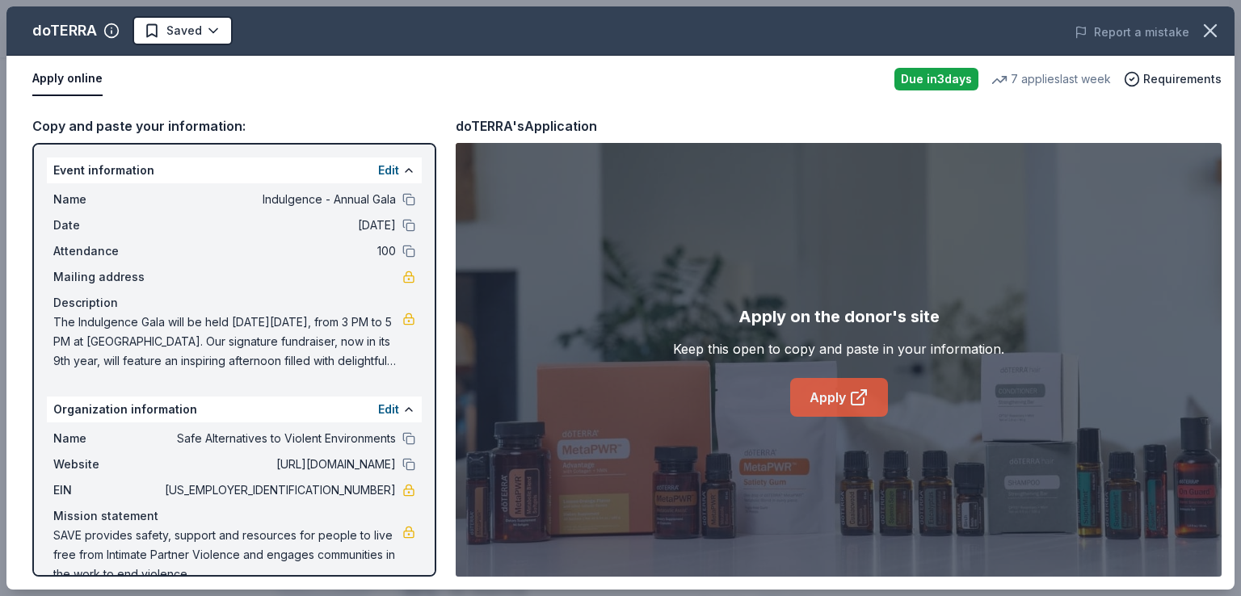
click at [847, 397] on link "Apply" at bounding box center [839, 397] width 98 height 39
